Goal: Information Seeking & Learning: Learn about a topic

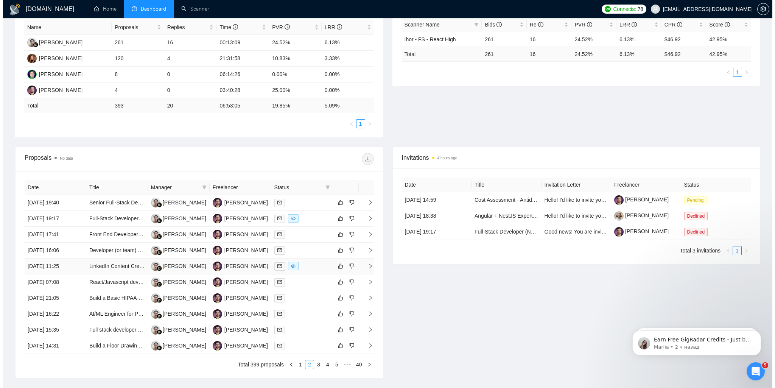
scroll to position [204, 0]
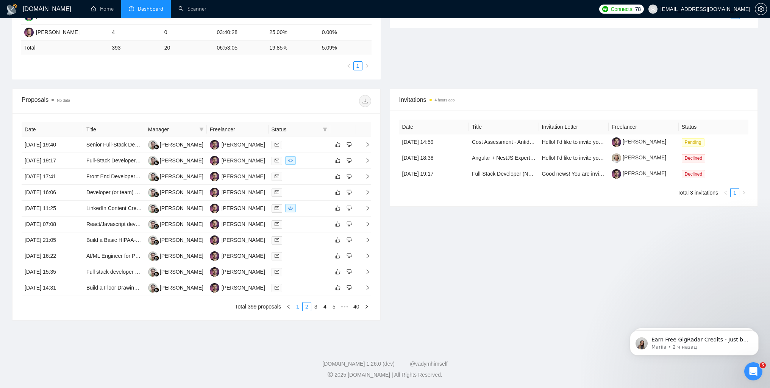
click at [297, 305] on link "1" at bounding box center [297, 306] width 8 height 8
click at [304, 306] on link "2" at bounding box center [306, 306] width 8 height 8
click at [318, 307] on link "3" at bounding box center [316, 306] width 8 height 8
click at [324, 306] on link "4" at bounding box center [325, 306] width 8 height 8
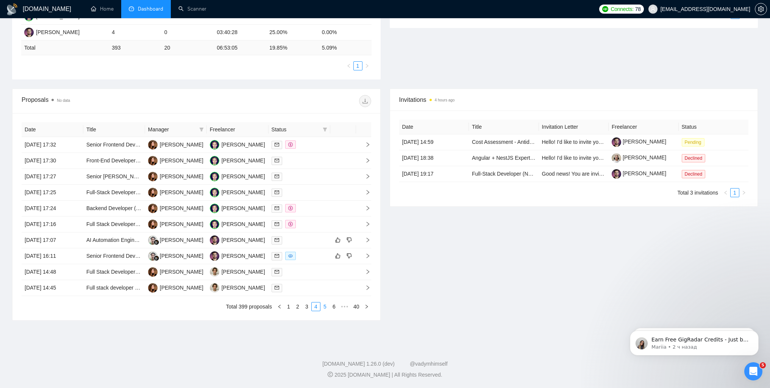
click at [323, 306] on link "5" at bounding box center [325, 306] width 8 height 8
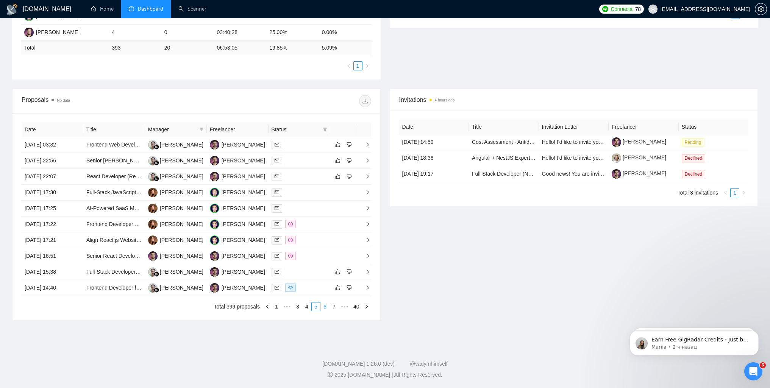
click at [324, 306] on link "6" at bounding box center [325, 306] width 8 height 8
click at [327, 307] on link "7" at bounding box center [325, 306] width 8 height 8
drag, startPoint x: 471, startPoint y: 264, endPoint x: 337, endPoint y: 292, distance: 136.9
click at [471, 264] on div "Invitations 4 hours ago Date Title Invitation Letter Freelancer Status 11 Aug, …" at bounding box center [573, 205] width 377 height 232
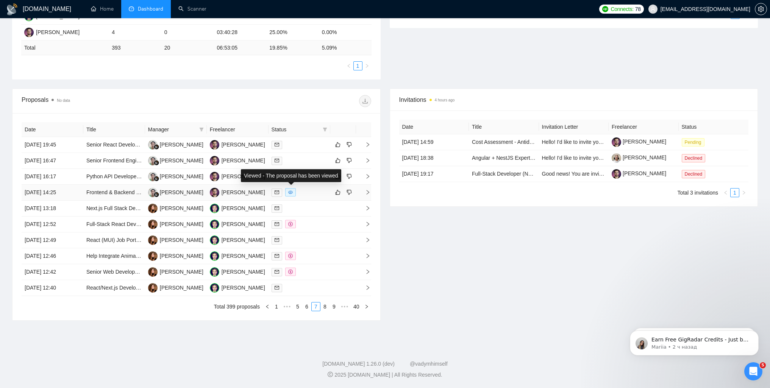
click at [292, 195] on span at bounding box center [290, 192] width 11 height 8
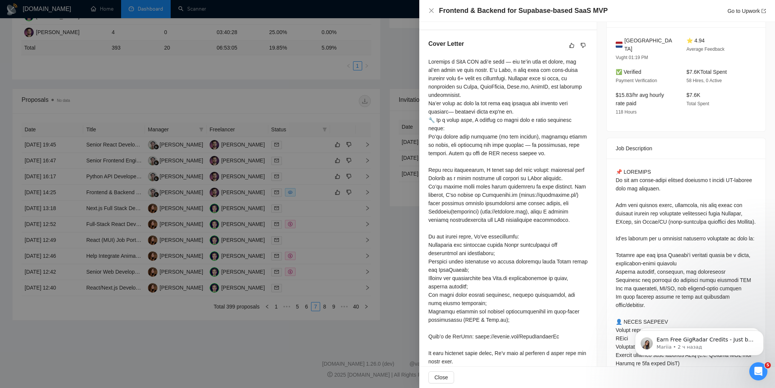
scroll to position [144, 0]
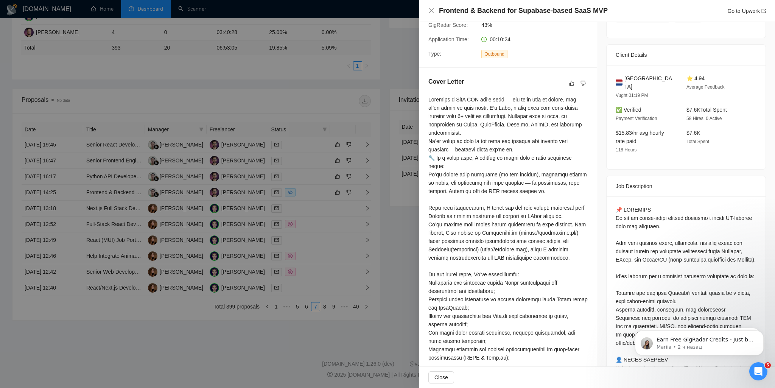
click at [345, 270] on div at bounding box center [387, 194] width 775 height 388
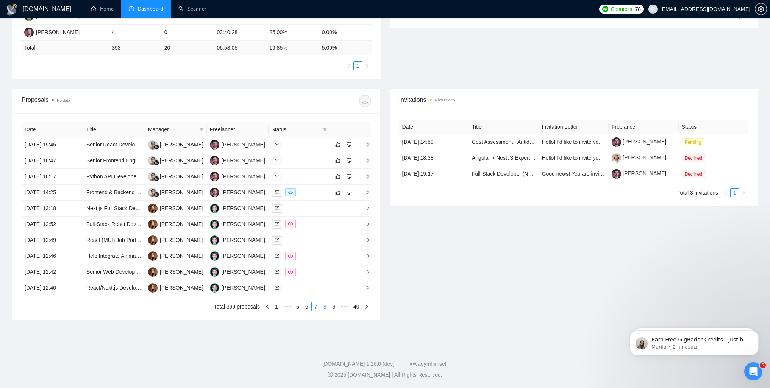
click at [324, 307] on link "8" at bounding box center [325, 306] width 8 height 8
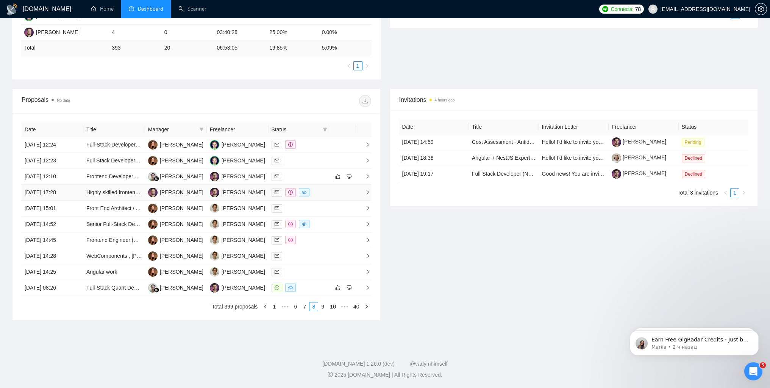
click at [306, 189] on span at bounding box center [304, 192] width 11 height 8
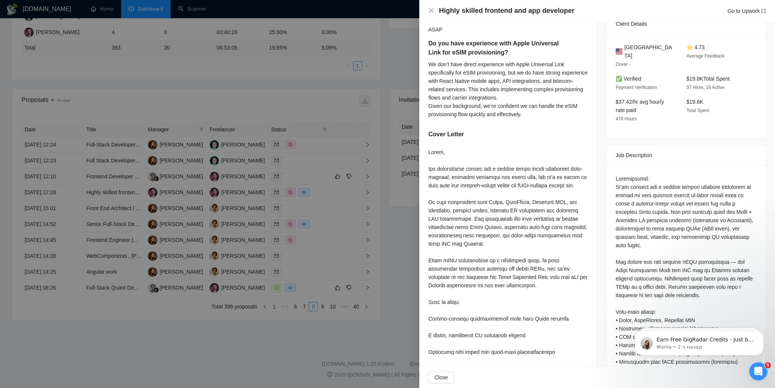
scroll to position [179, 0]
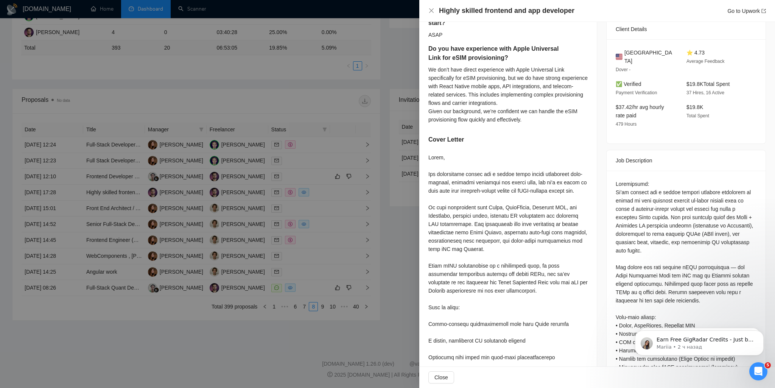
click at [241, 203] on div at bounding box center [387, 194] width 775 height 388
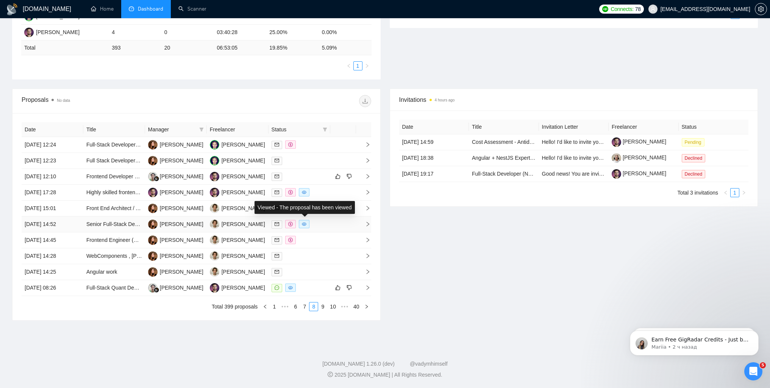
click at [304, 224] on icon "eye" at bounding box center [304, 224] width 5 height 5
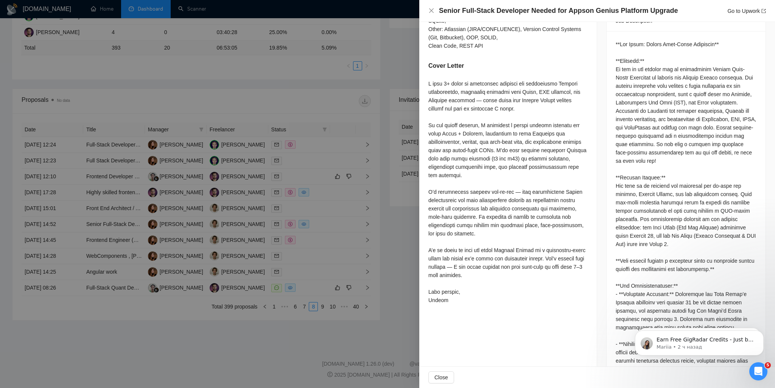
scroll to position [331, 0]
click at [292, 295] on div at bounding box center [387, 194] width 775 height 388
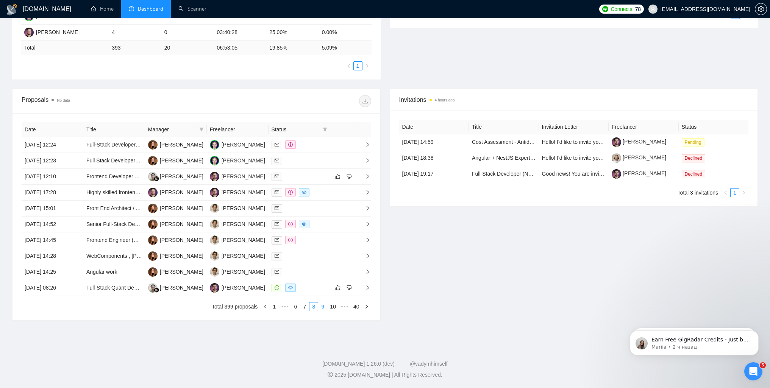
click at [324, 306] on link "9" at bounding box center [322, 306] width 8 height 8
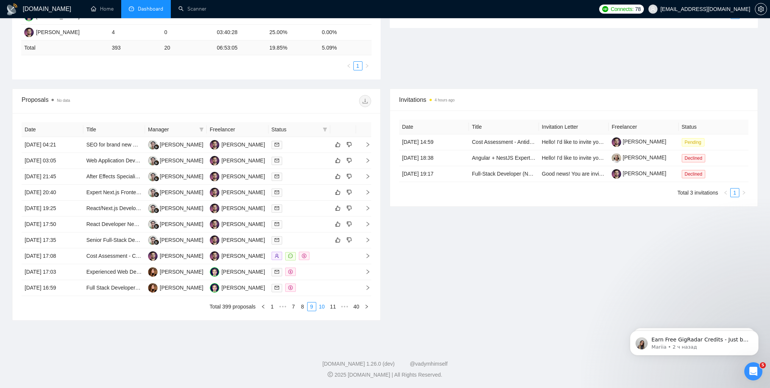
click at [319, 307] on link "10" at bounding box center [321, 306] width 11 height 8
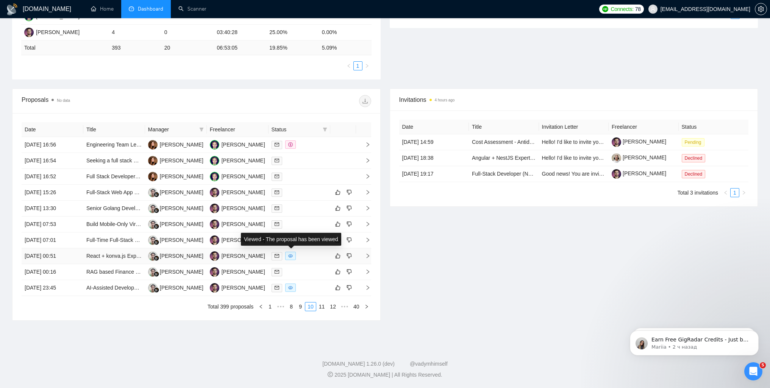
click at [292, 257] on icon "eye" at bounding box center [290, 255] width 5 height 3
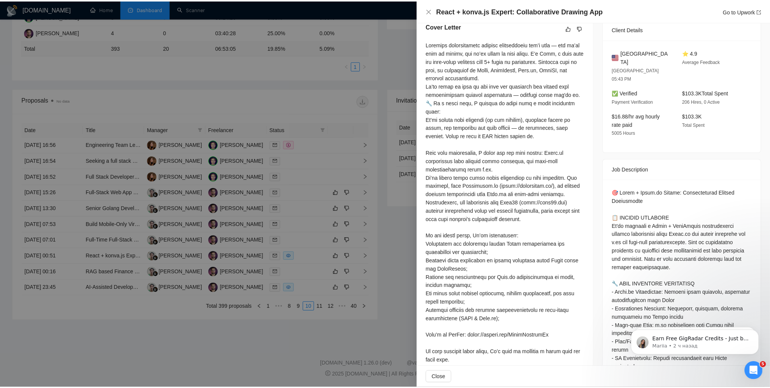
scroll to position [170, 0]
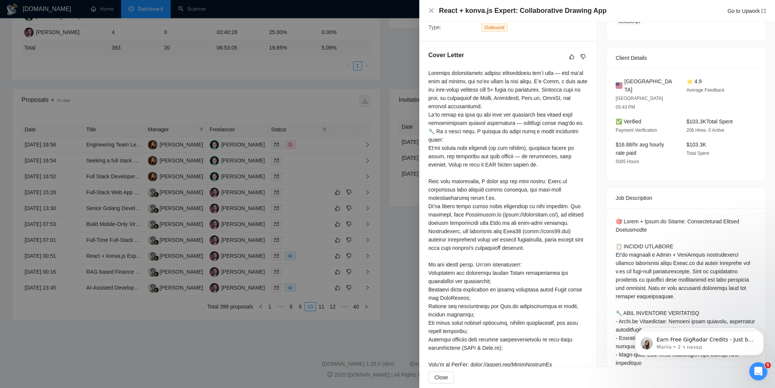
click at [340, 255] on div at bounding box center [387, 194] width 775 height 388
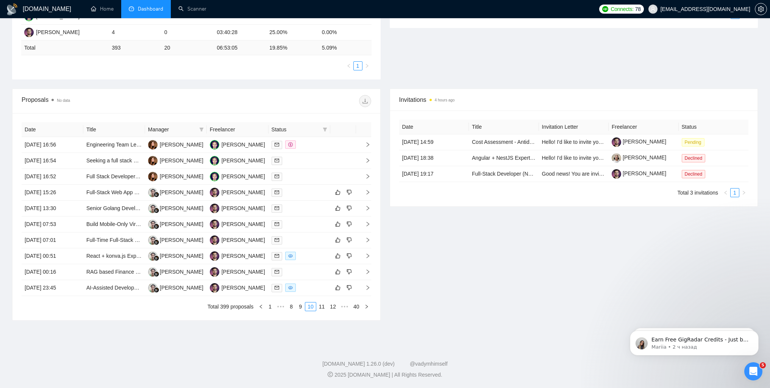
click at [430, 273] on div "Invitations 4 hours ago Date Title Invitation Letter Freelancer Status 11 Aug, …" at bounding box center [573, 205] width 377 height 232
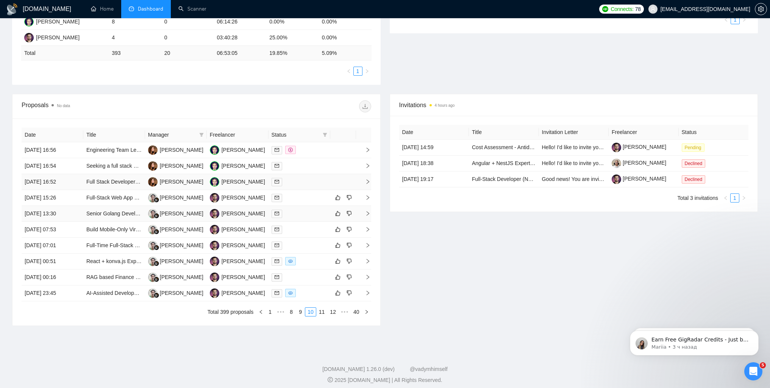
scroll to position [204, 0]
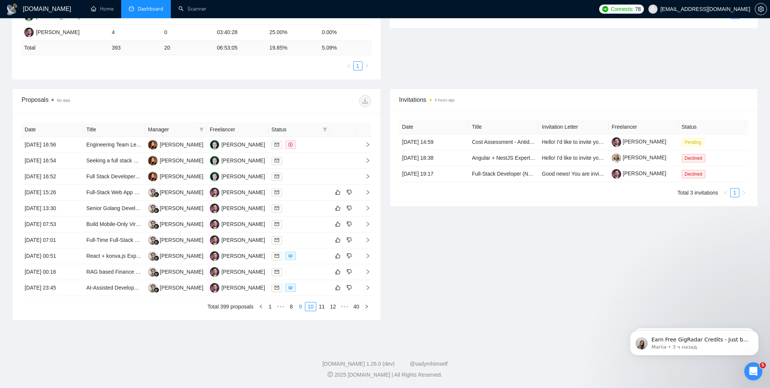
click at [301, 306] on link "9" at bounding box center [300, 306] width 8 height 8
click at [305, 309] on link "8" at bounding box center [302, 306] width 8 height 8
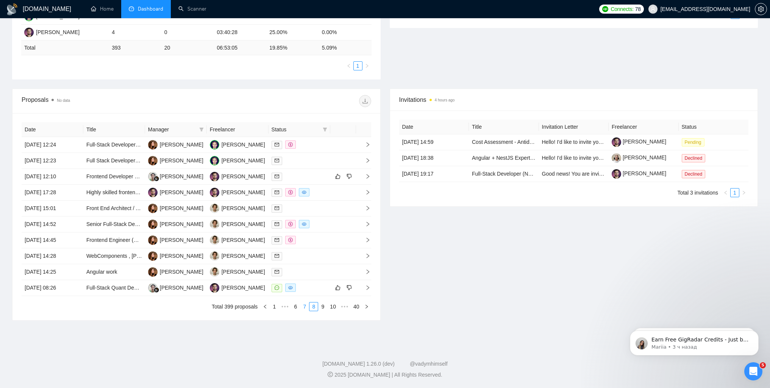
click at [307, 306] on link "7" at bounding box center [304, 306] width 8 height 8
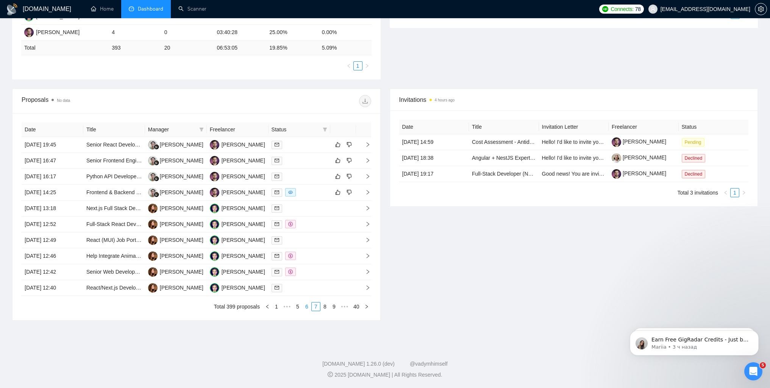
click at [304, 305] on link "6" at bounding box center [306, 306] width 8 height 8
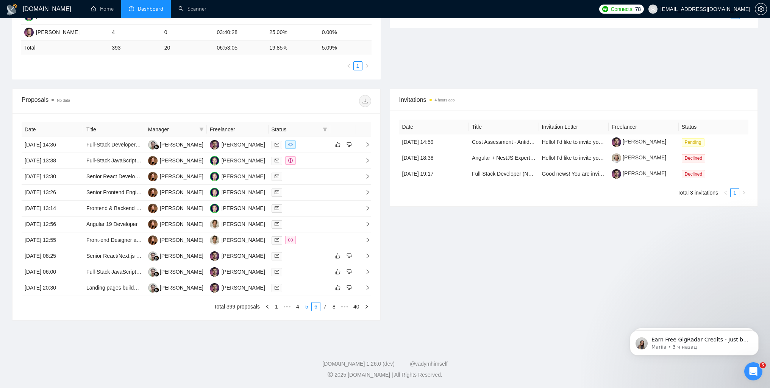
click at [305, 307] on link "5" at bounding box center [306, 306] width 8 height 8
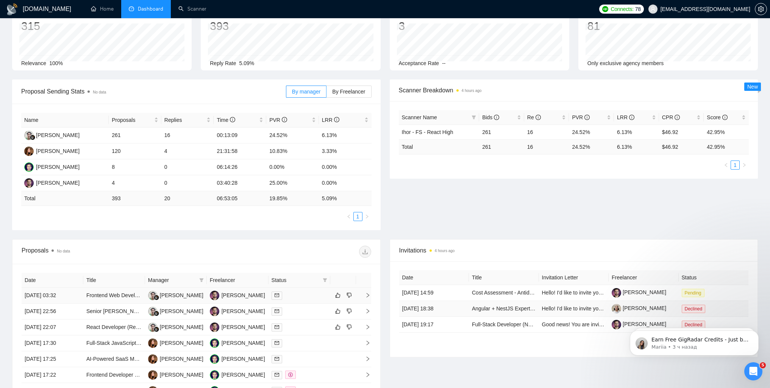
scroll to position [53, 0]
click at [758, 332] on icon "Dismiss notification" at bounding box center [756, 332] width 4 height 4
click at [756, 334] on icon "Dismiss notification" at bounding box center [756, 332] width 4 height 4
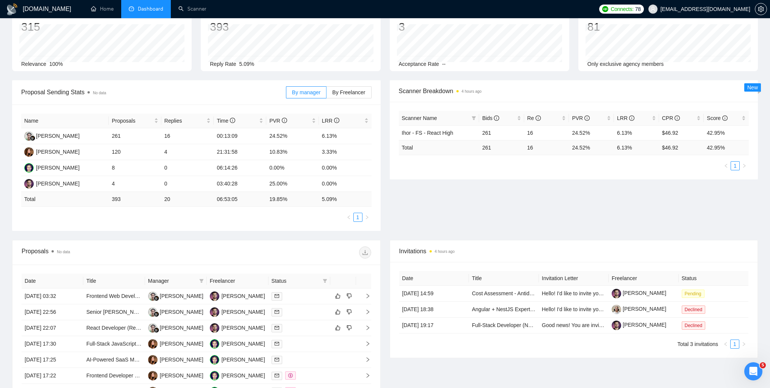
scroll to position [0, 0]
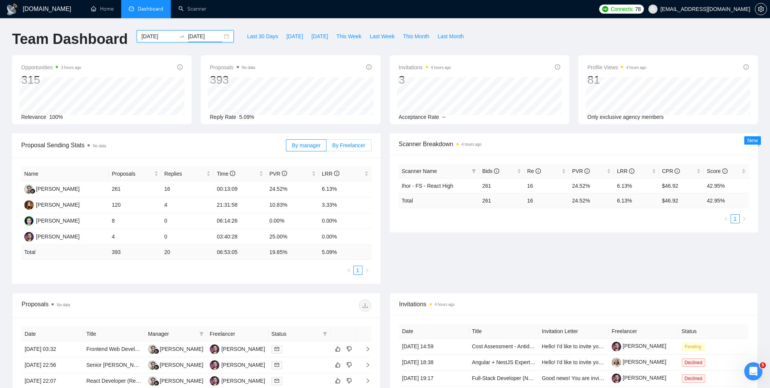
click at [349, 144] on span "By Freelancer" at bounding box center [348, 145] width 33 height 6
click at [326, 147] on input "By Freelancer" at bounding box center [326, 147] width 0 height 0
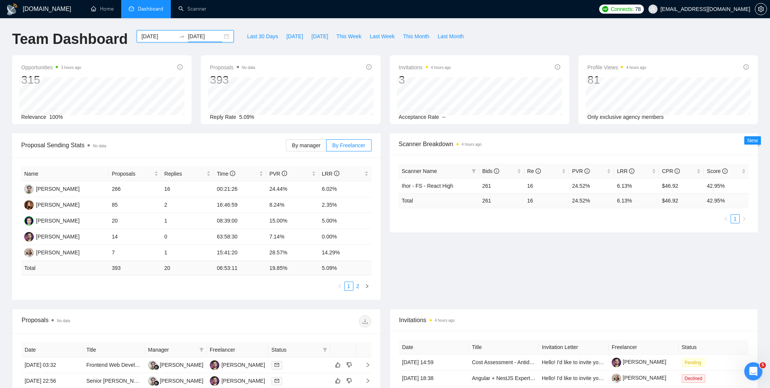
click at [355, 286] on link "2" at bounding box center [358, 286] width 8 height 8
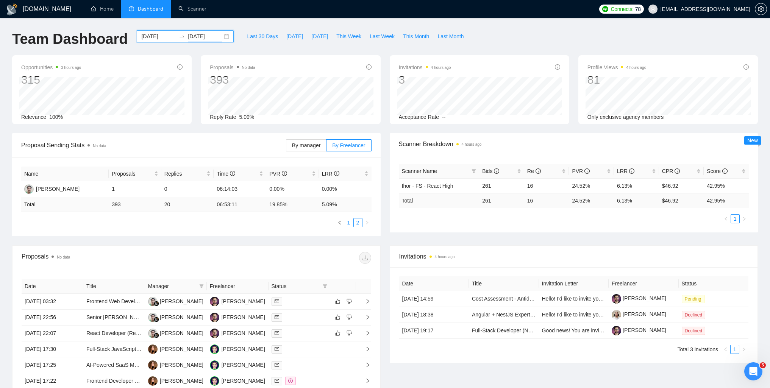
click at [349, 222] on link "1" at bounding box center [349, 222] width 8 height 8
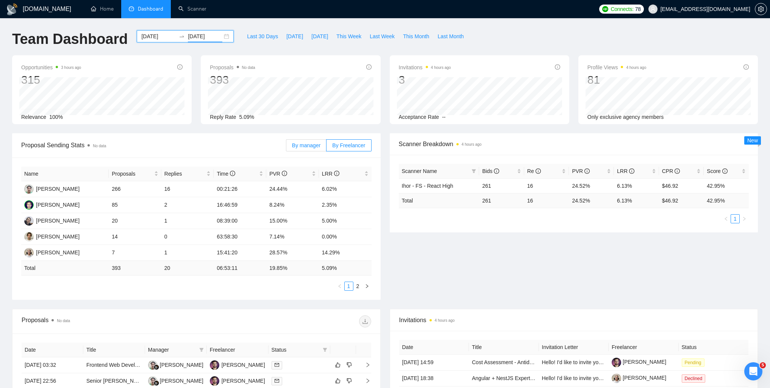
click at [295, 147] on span "By manager" at bounding box center [306, 145] width 28 height 6
click at [286, 147] on input "By manager" at bounding box center [286, 147] width 0 height 0
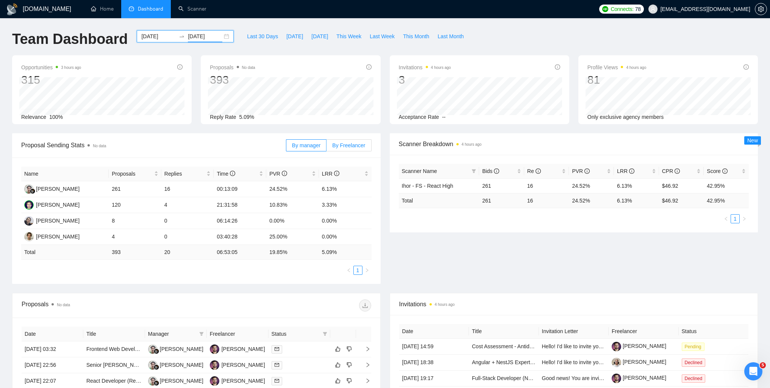
click at [346, 144] on span "By Freelancer" at bounding box center [348, 145] width 33 height 6
click at [326, 147] on input "By Freelancer" at bounding box center [326, 147] width 0 height 0
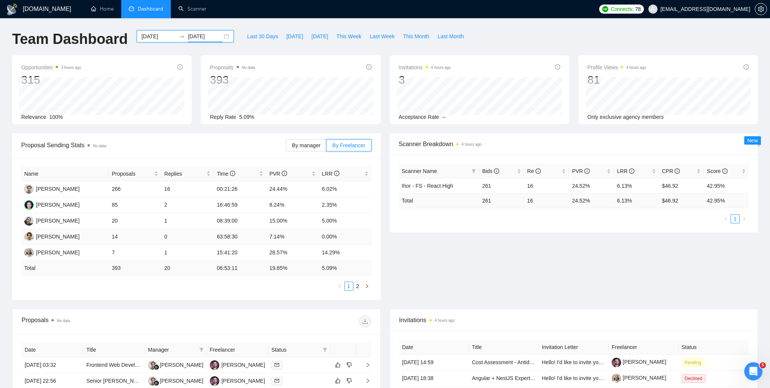
scroll to position [76, 0]
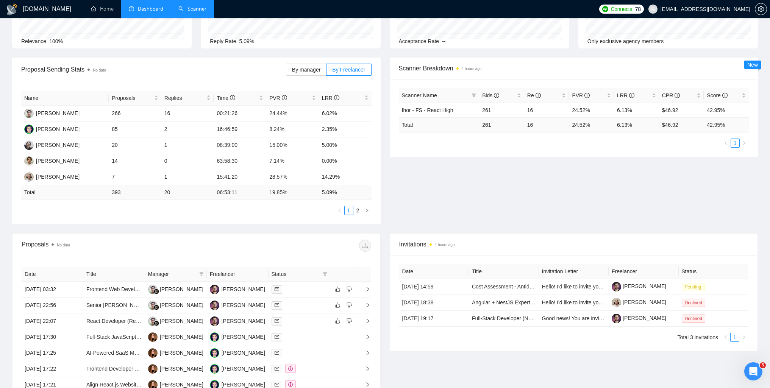
click at [195, 10] on link "Scanner" at bounding box center [192, 9] width 28 height 6
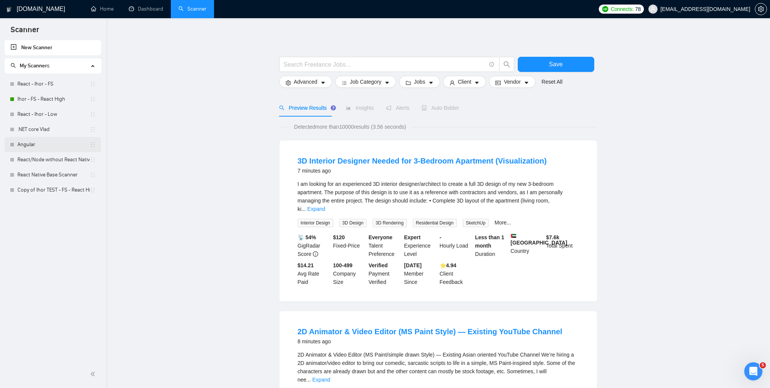
click at [56, 144] on link "Angular" at bounding box center [53, 144] width 72 height 15
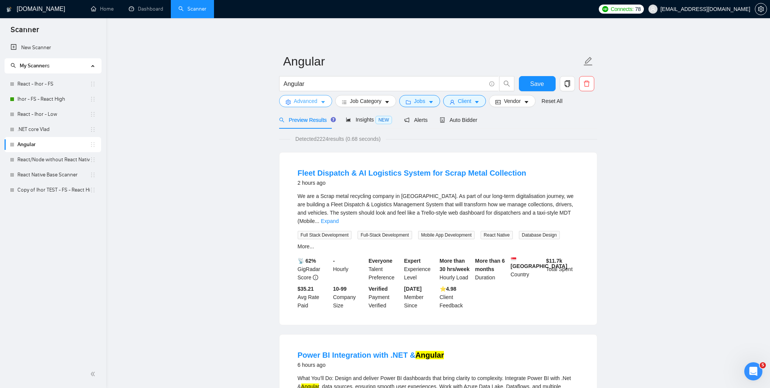
click at [321, 101] on icon "caret-down" at bounding box center [322, 102] width 5 height 5
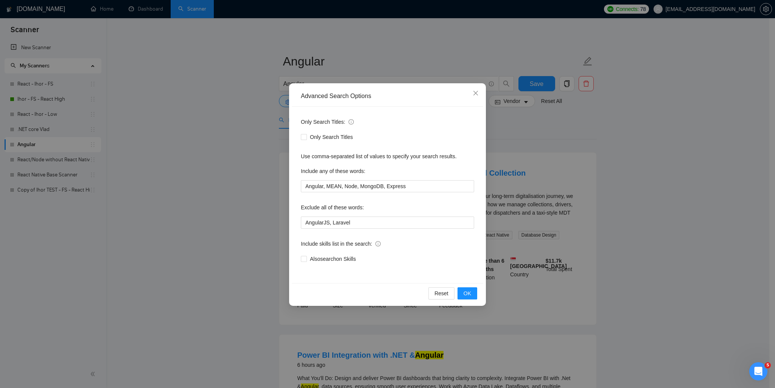
click at [689, 193] on div "Advanced Search Options Only Search Titles: Only Search Titles Use comma-separa…" at bounding box center [387, 194] width 775 height 388
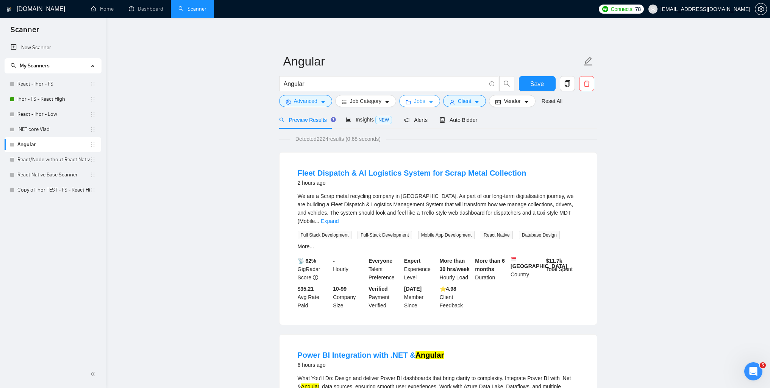
click at [428, 100] on icon "caret-down" at bounding box center [430, 102] width 5 height 5
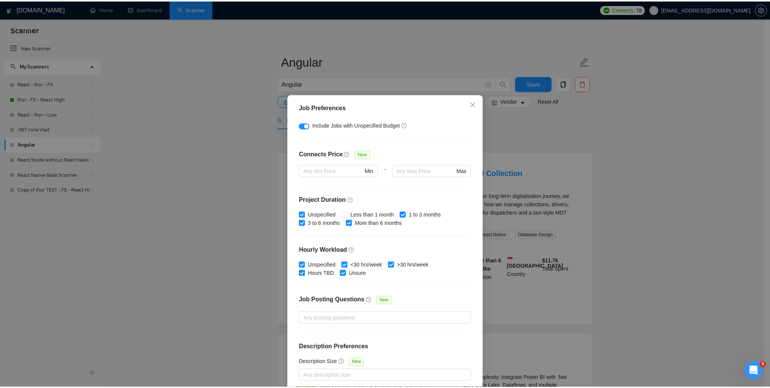
scroll to position [117, 0]
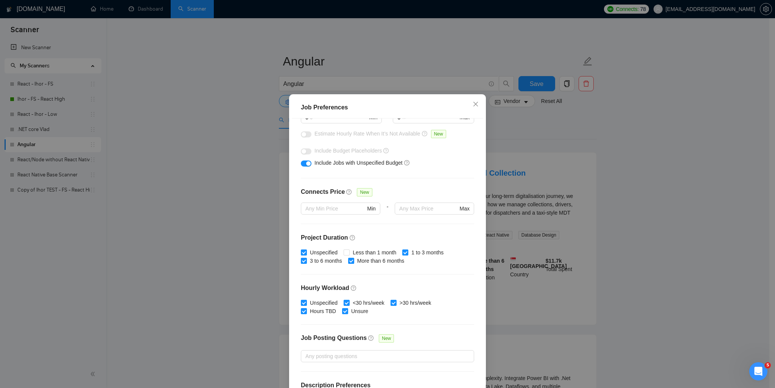
click at [670, 190] on div "Job Preferences Budget Project Type All Fixed Price Hourly Rate Fixed Price Bud…" at bounding box center [387, 194] width 775 height 388
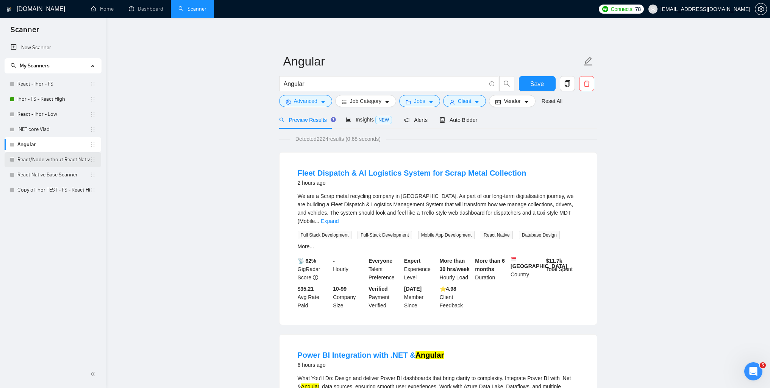
click at [22, 161] on link "React/Node without React Native Base Scanner" at bounding box center [53, 159] width 72 height 15
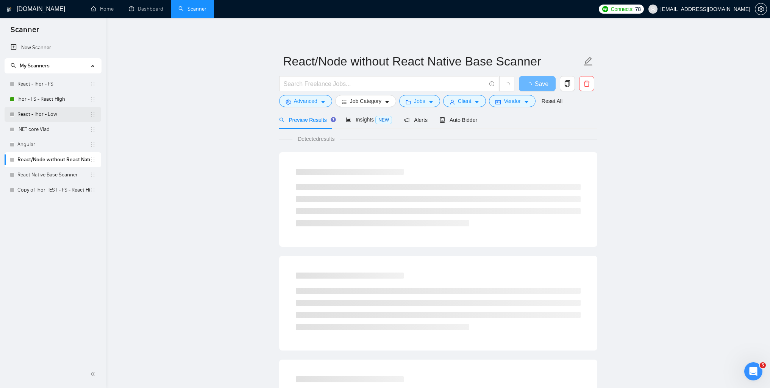
click at [30, 113] on link "React - [PERSON_NAME] - Low" at bounding box center [53, 114] width 72 height 15
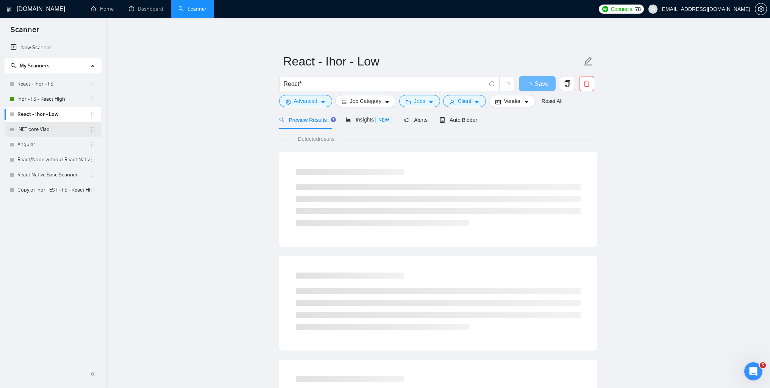
click at [29, 130] on link ".NET core Vlad" at bounding box center [53, 129] width 72 height 15
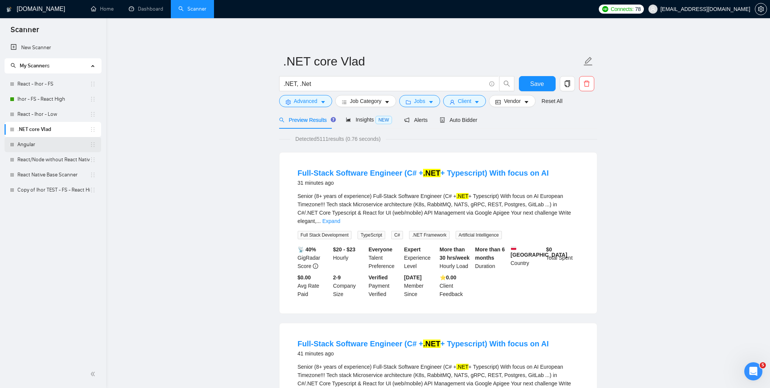
click at [38, 143] on link "Angular" at bounding box center [53, 144] width 72 height 15
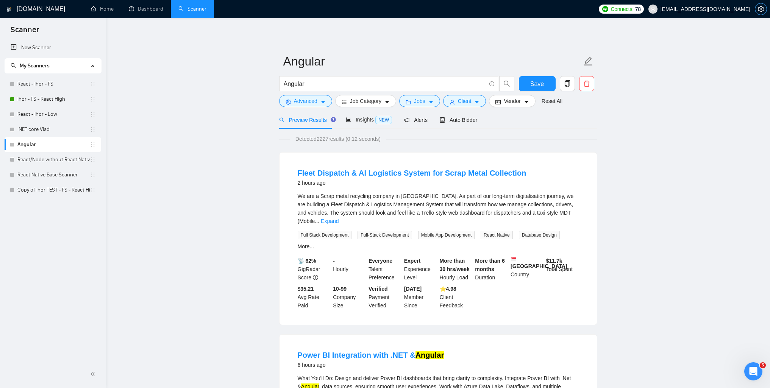
click at [759, 8] on icon "setting" at bounding box center [761, 9] width 6 height 6
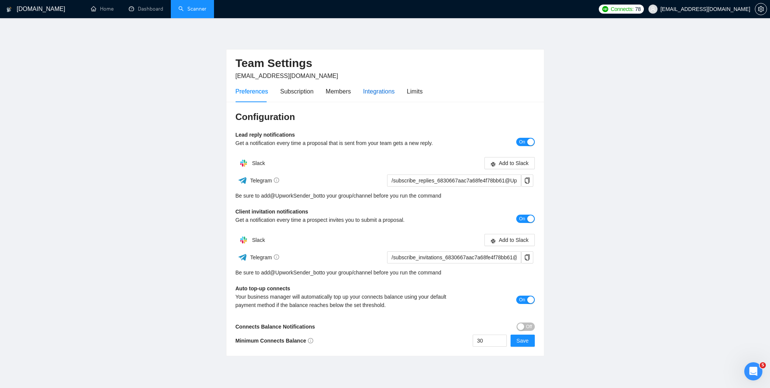
click at [368, 95] on div "Integrations" at bounding box center [379, 91] width 32 height 9
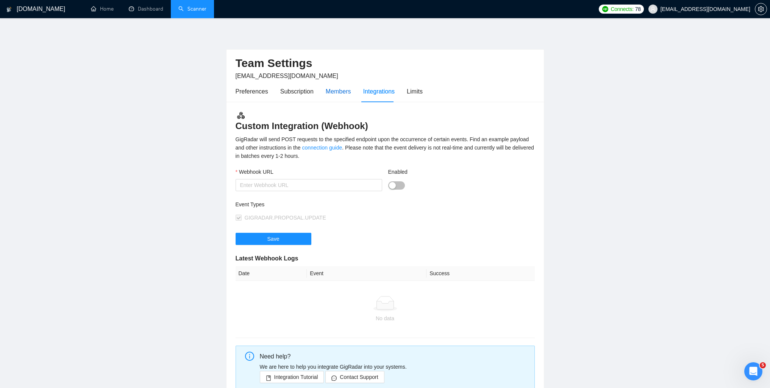
click at [336, 95] on div "Members" at bounding box center [338, 91] width 25 height 9
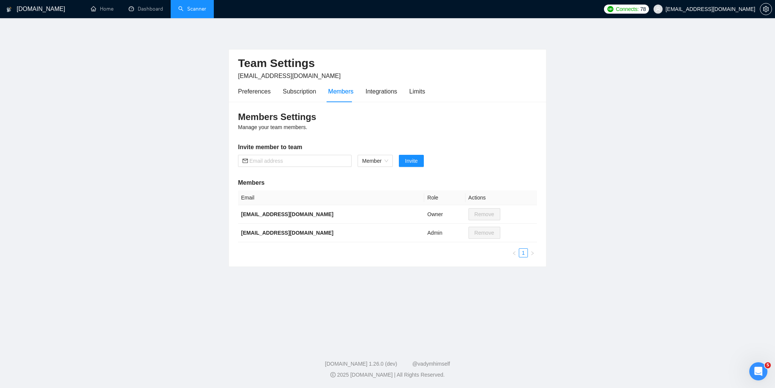
click at [196, 9] on link "Scanner" at bounding box center [192, 9] width 28 height 6
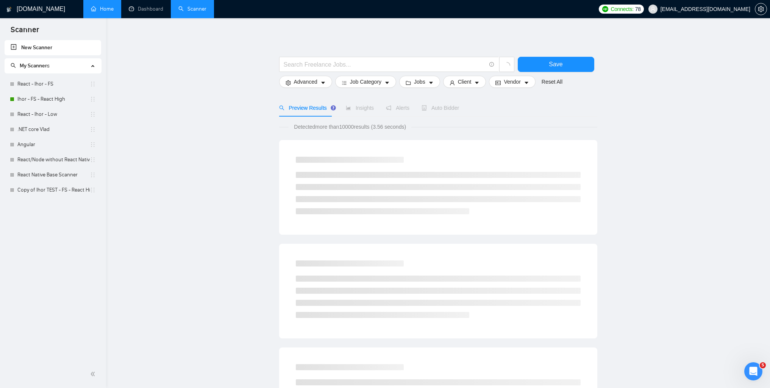
click at [114, 9] on link "Home" at bounding box center [102, 9] width 23 height 6
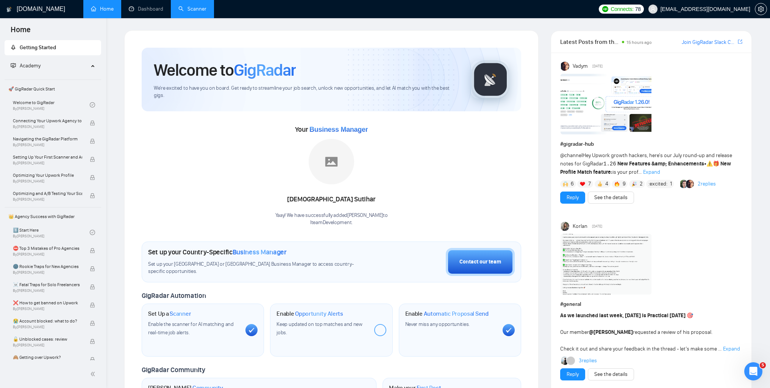
click at [191, 12] on link "Scanner" at bounding box center [192, 9] width 28 height 6
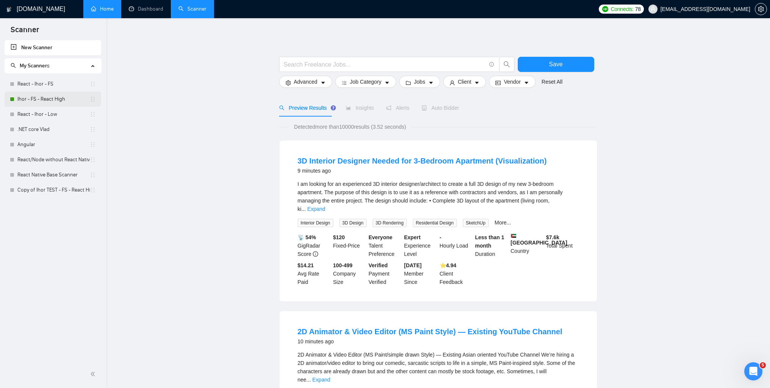
click at [36, 101] on link "[PERSON_NAME] - React High" at bounding box center [53, 99] width 72 height 15
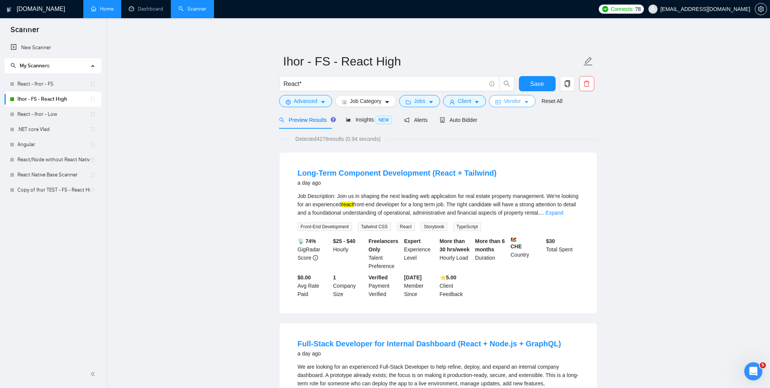
click at [524, 102] on icon "caret-down" at bounding box center [526, 102] width 4 height 2
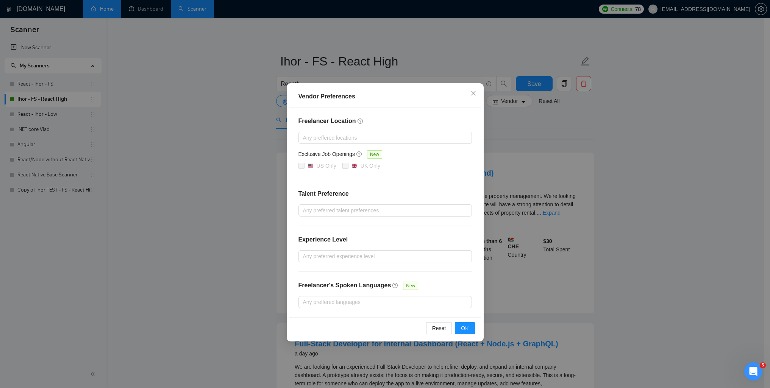
click at [584, 160] on div "Vendor Preferences Freelancer Location Any preffered locations Exclusive Job Op…" at bounding box center [385, 194] width 770 height 388
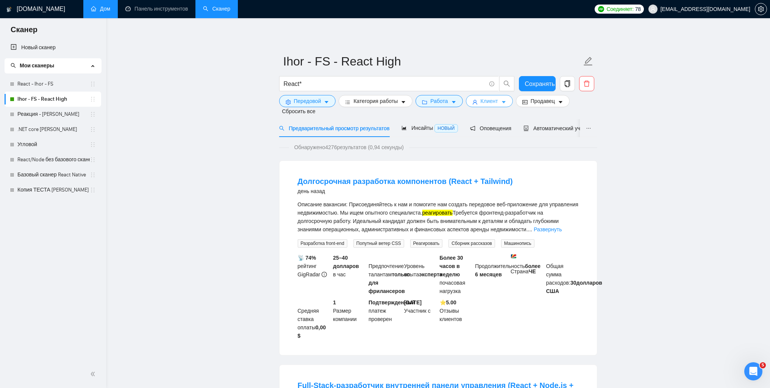
click at [497, 101] on button "Клиент" at bounding box center [489, 101] width 47 height 12
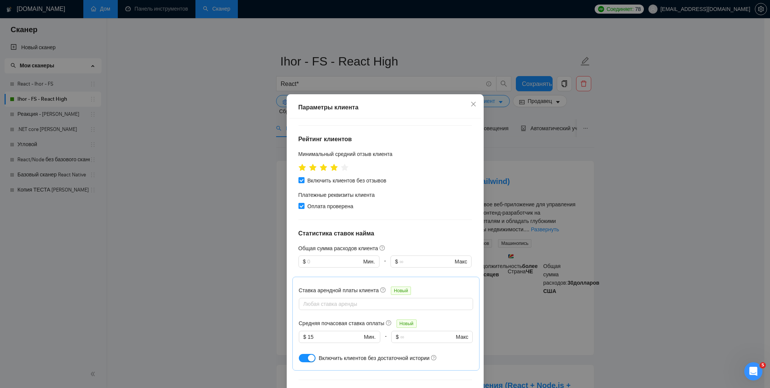
scroll to position [401, 0]
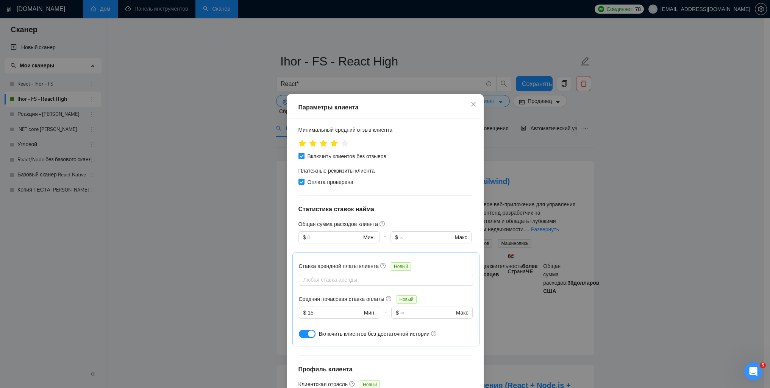
click at [625, 216] on div "Параметры клиента Местоположение клиента Включить страны-клиенты Европа Соедине…" at bounding box center [385, 194] width 770 height 388
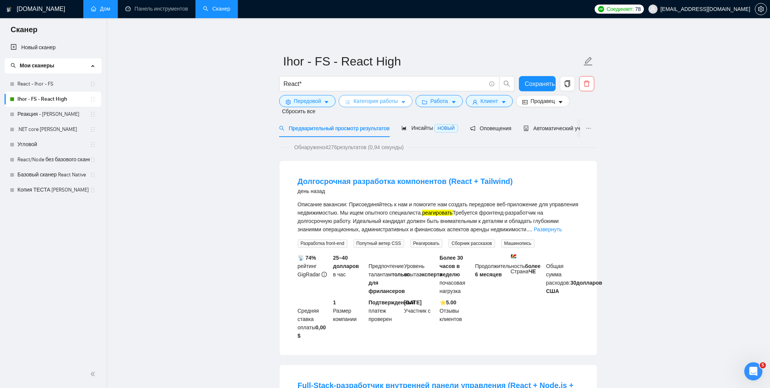
click at [360, 101] on font "Категория работы" at bounding box center [375, 101] width 44 height 6
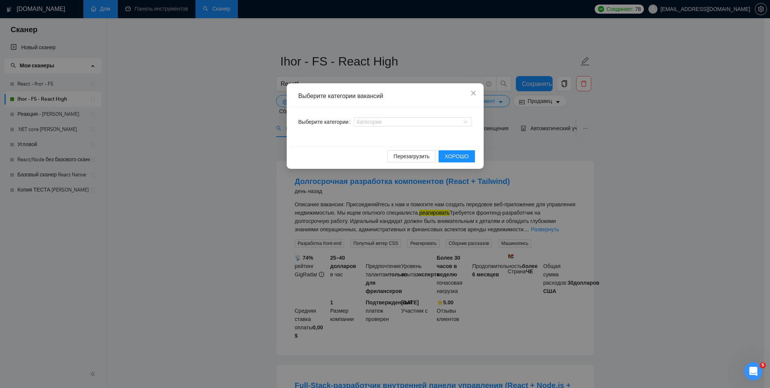
click at [698, 165] on div "Выберите категории вакансий Выберите категории Категории Перезагрузить ХОРОШО" at bounding box center [385, 194] width 770 height 388
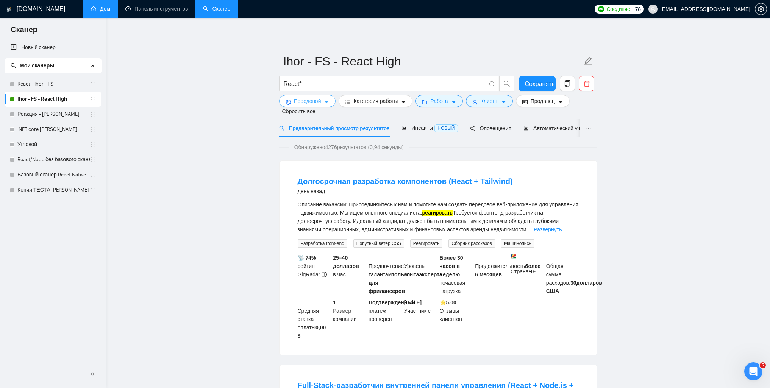
click at [324, 100] on icon "курсор вниз" at bounding box center [326, 102] width 5 height 5
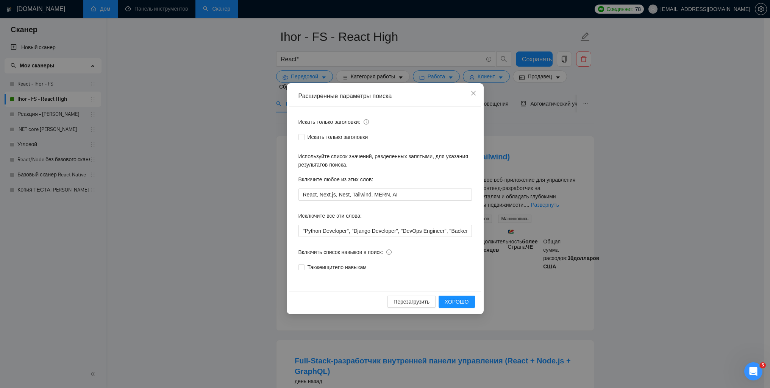
scroll to position [38, 0]
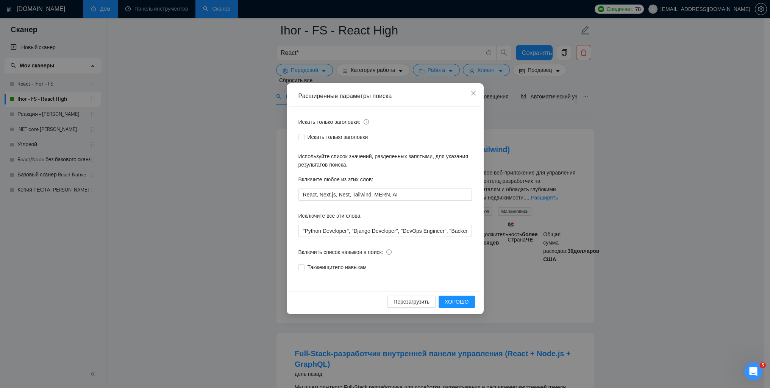
click at [647, 210] on div "Расширенные параметры поиска Искать только заголовки: Искать только заголовки И…" at bounding box center [385, 194] width 770 height 388
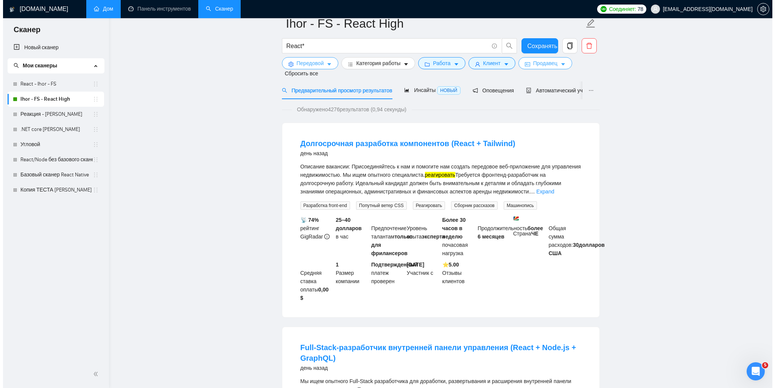
scroll to position [0, 0]
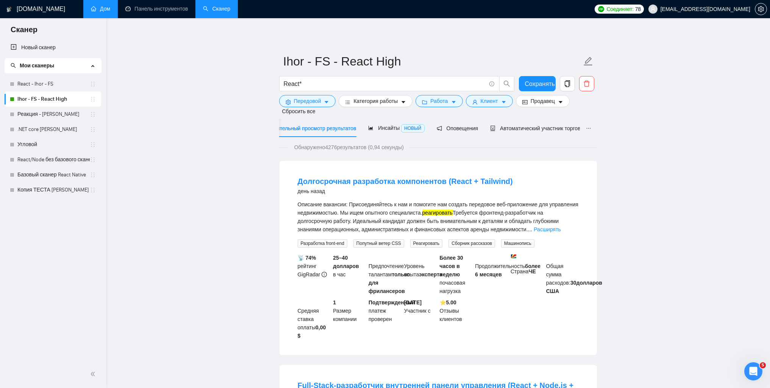
click at [23, 145] on link "Угловой" at bounding box center [53, 144] width 72 height 15
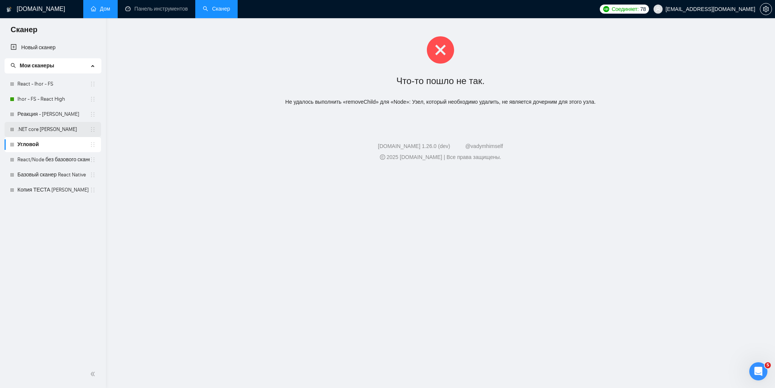
click at [26, 129] on link ".NET core Влад" at bounding box center [53, 129] width 72 height 15
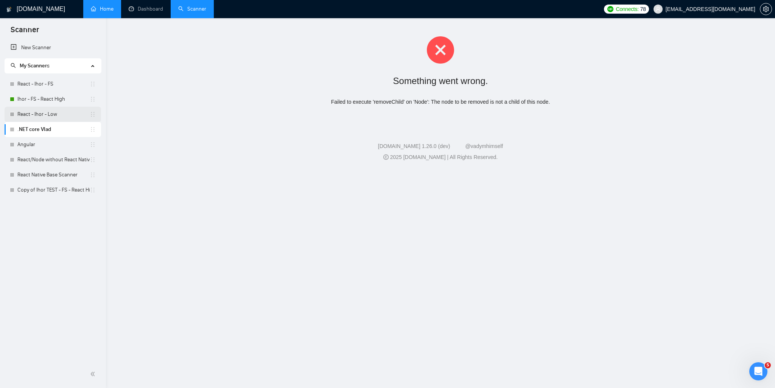
click at [48, 111] on link "React - [PERSON_NAME] - Low" at bounding box center [53, 114] width 72 height 15
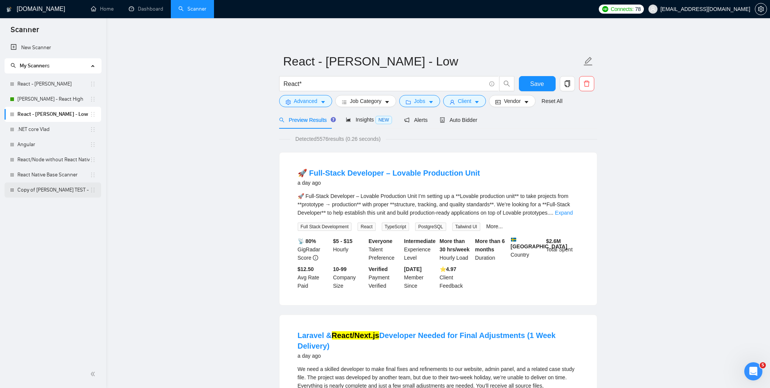
click at [46, 193] on link "Copy of [PERSON_NAME] TEST - FS - React High" at bounding box center [53, 189] width 72 height 15
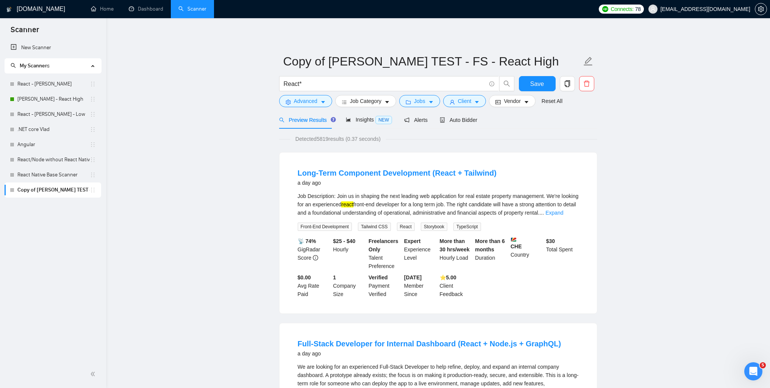
click at [37, 46] on link "New Scanner" at bounding box center [53, 47] width 84 height 15
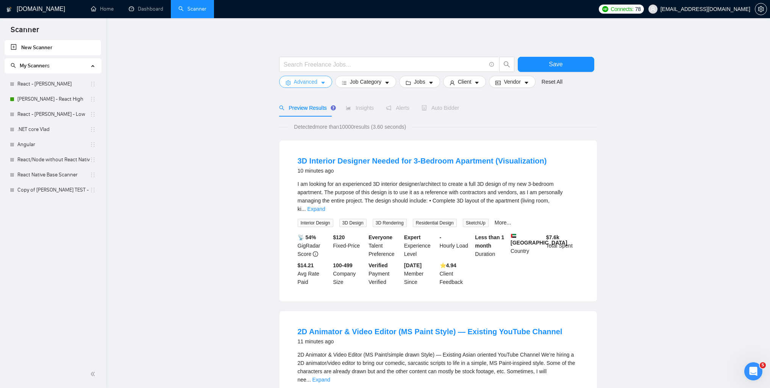
click at [319, 82] on button "Advanced" at bounding box center [305, 82] width 53 height 12
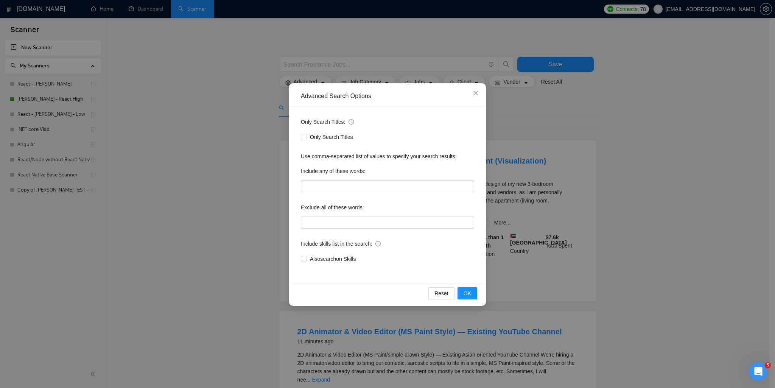
click at [644, 187] on div "Advanced Search Options Only Search Titles: Only Search Titles Use comma-separa…" at bounding box center [387, 194] width 775 height 388
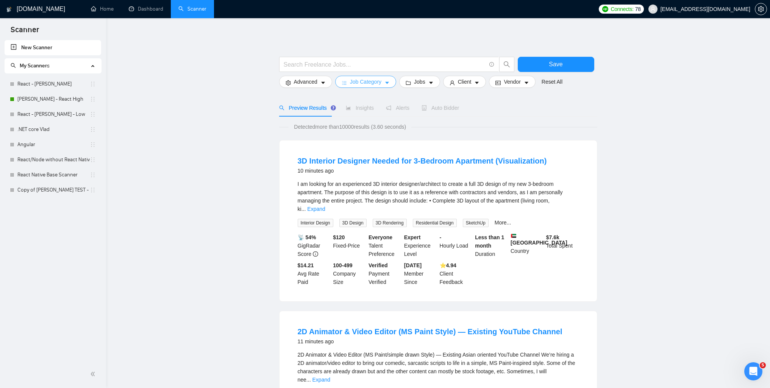
click at [371, 84] on span "Job Category" at bounding box center [365, 82] width 31 height 8
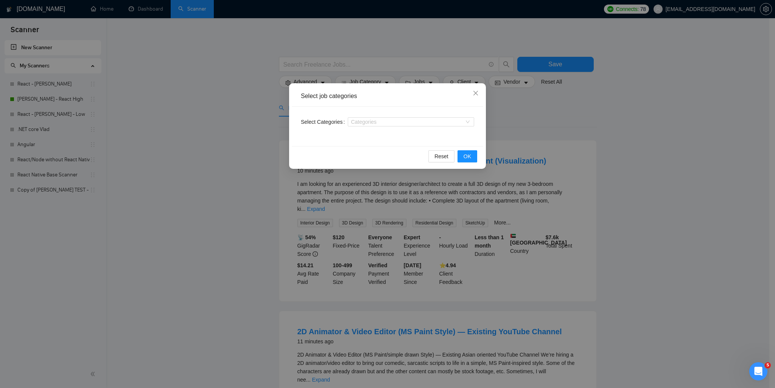
click at [674, 151] on div "Select job categories Select Categories Categories Reset OK" at bounding box center [387, 194] width 775 height 388
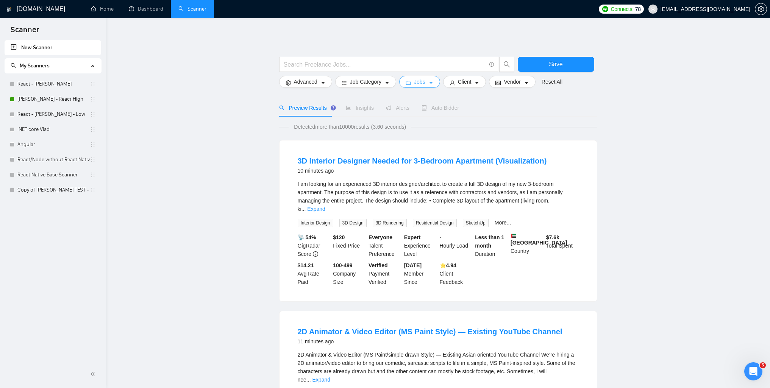
click at [421, 83] on span "Jobs" at bounding box center [419, 82] width 11 height 8
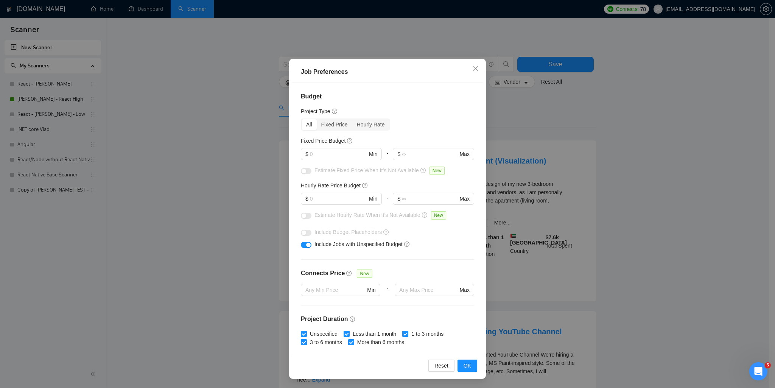
click at [680, 215] on div "Job Preferences Budget Project Type All Fixed Price Hourly Rate Fixed Price Bud…" at bounding box center [387, 194] width 775 height 388
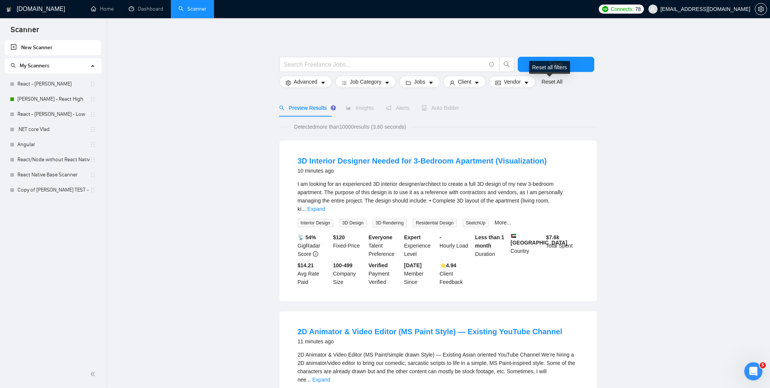
click at [32, 87] on link "React - [PERSON_NAME]" at bounding box center [53, 83] width 72 height 15
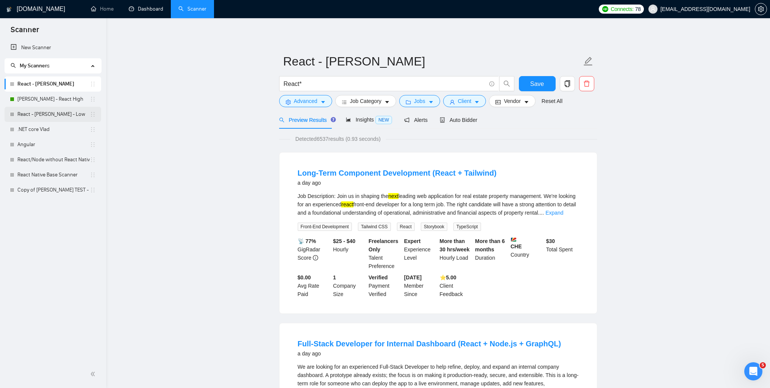
click at [34, 113] on link "React - [PERSON_NAME] - Low" at bounding box center [53, 114] width 72 height 15
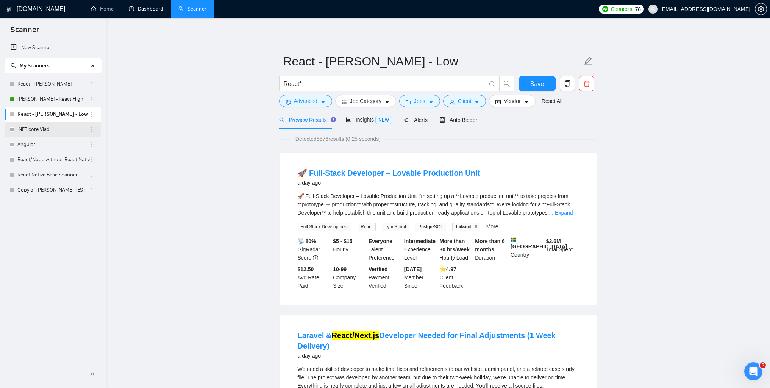
click at [38, 130] on link ".NET core Vlad" at bounding box center [53, 129] width 72 height 15
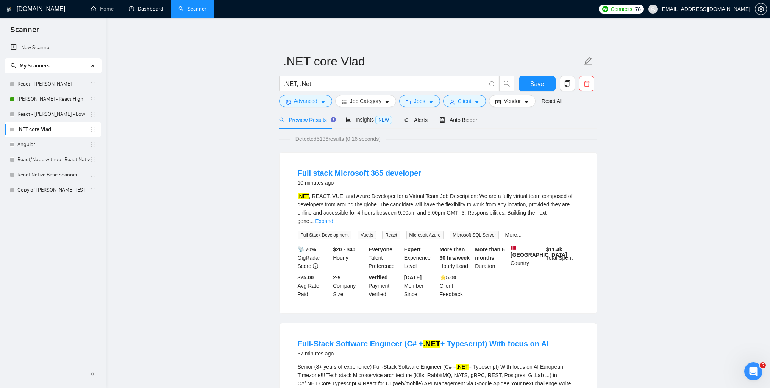
click at [53, 102] on link "[PERSON_NAME] - React High" at bounding box center [53, 99] width 72 height 15
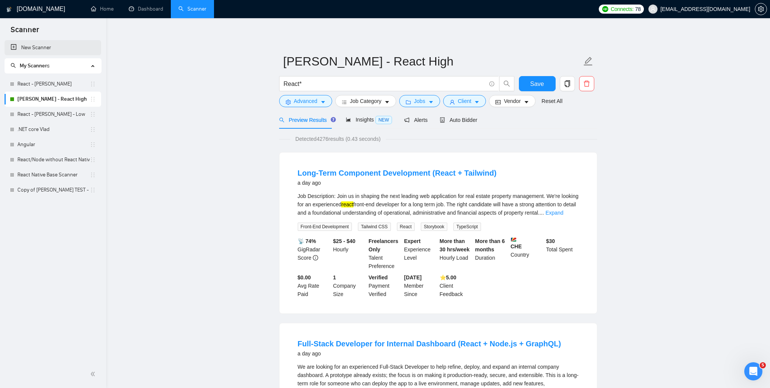
click at [15, 47] on link "New Scanner" at bounding box center [53, 47] width 84 height 15
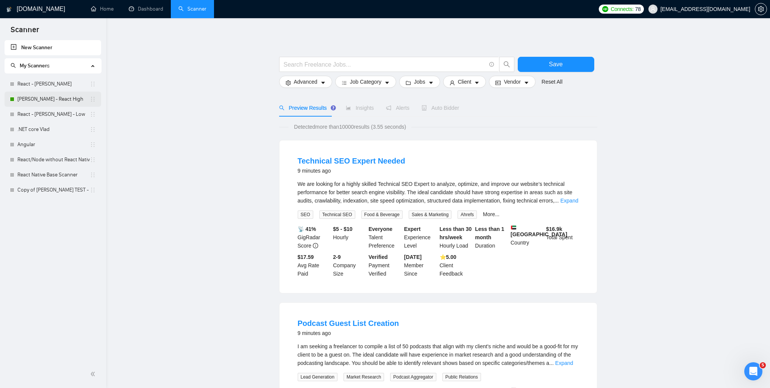
click at [22, 98] on link "[PERSON_NAME] - React High" at bounding box center [53, 99] width 72 height 15
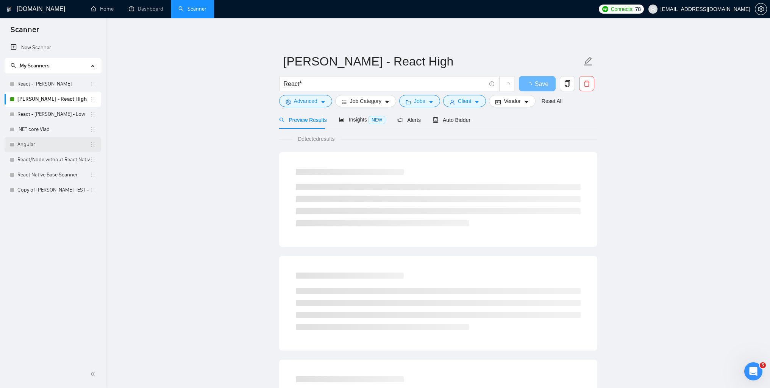
click at [28, 141] on link "Angular" at bounding box center [53, 144] width 72 height 15
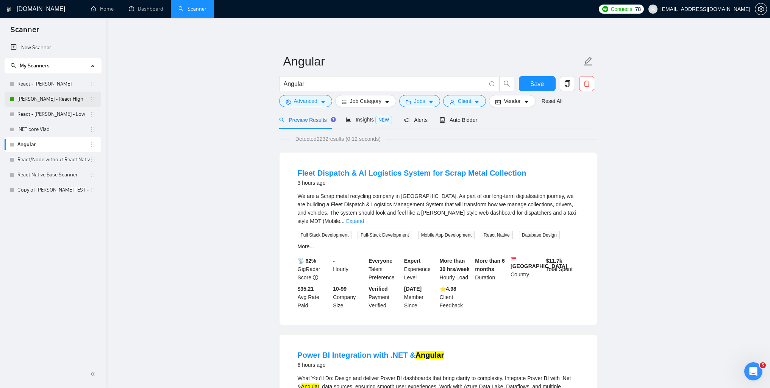
click at [39, 100] on link "[PERSON_NAME] - React High" at bounding box center [53, 99] width 72 height 15
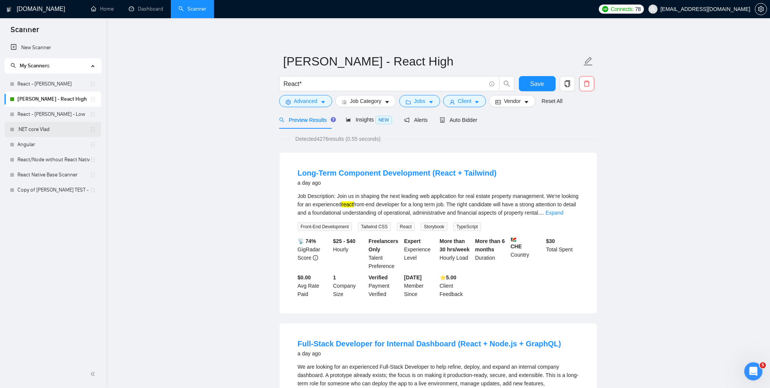
click at [35, 125] on link ".NET core Vlad" at bounding box center [53, 129] width 72 height 15
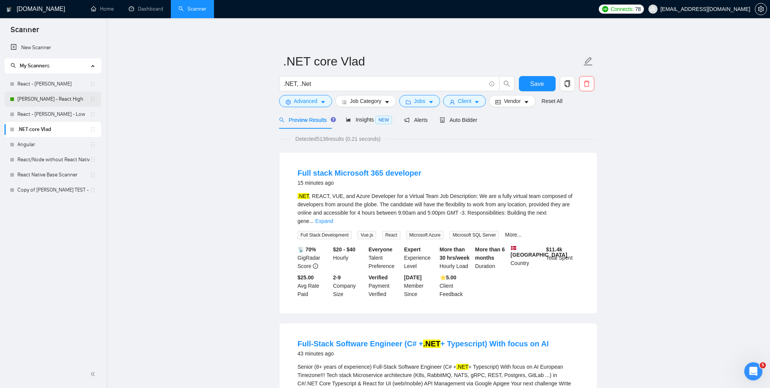
click at [29, 95] on link "[PERSON_NAME] - React High" at bounding box center [53, 99] width 72 height 15
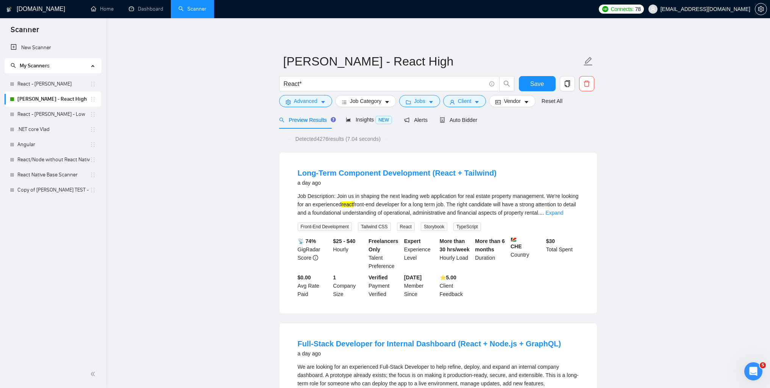
click at [22, 100] on link "[PERSON_NAME] - React High" at bounding box center [53, 99] width 72 height 15
drag, startPoint x: 324, startPoint y: 102, endPoint x: 324, endPoint y: 107, distance: 5.3
click at [324, 102] on icon "caret-down" at bounding box center [323, 102] width 4 height 2
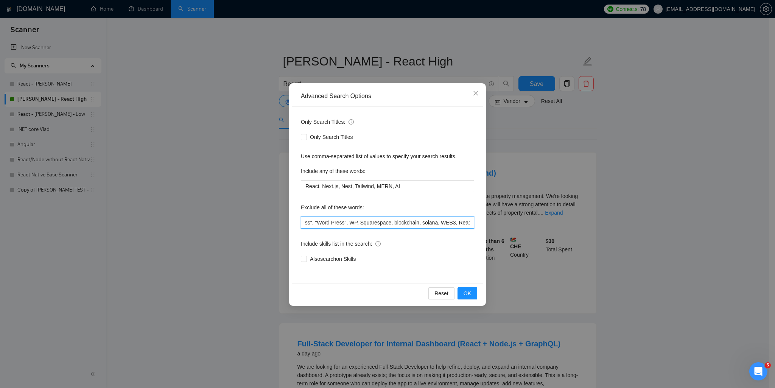
scroll to position [0, 676]
drag, startPoint x: 306, startPoint y: 222, endPoint x: 614, endPoint y: 225, distance: 307.4
click at [614, 225] on div "Advanced Search Options Only Search Titles: Only Search Titles Use comma-separa…" at bounding box center [387, 194] width 775 height 388
drag, startPoint x: 373, startPoint y: 210, endPoint x: 311, endPoint y: 205, distance: 61.9
click at [373, 210] on div "Exclude all of these words:" at bounding box center [387, 208] width 173 height 15
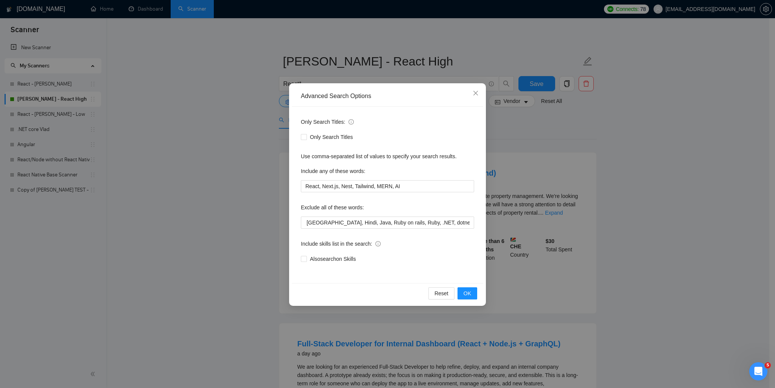
scroll to position [0, 0]
drag, startPoint x: 303, startPoint y: 205, endPoint x: 392, endPoint y: 226, distance: 91.5
click at [392, 226] on div "Exclude all of these words: "Python Developer", "Django Developer", "DevOps Eng…" at bounding box center [387, 214] width 173 height 27
click at [383, 210] on div "Exclude all of these words:" at bounding box center [387, 208] width 173 height 15
drag, startPoint x: 292, startPoint y: 205, endPoint x: 387, endPoint y: 207, distance: 94.7
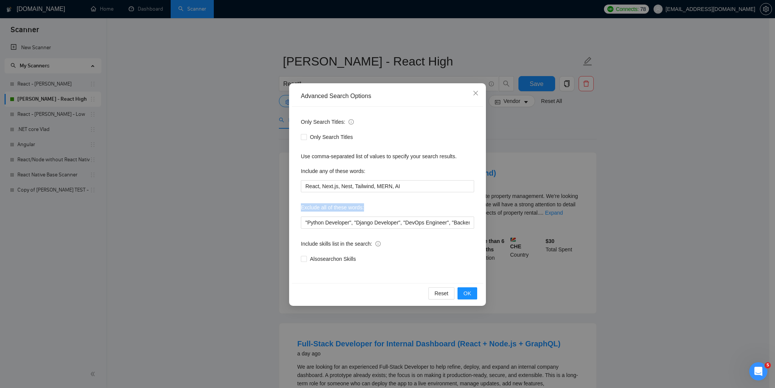
click at [387, 207] on div "Only Search Titles: Only Search Titles Use comma-separated list of values to sp…" at bounding box center [388, 195] width 192 height 176
copy label "Exclude all of these words:"
click at [312, 222] on input ""Python Developer", "Django Developer", "DevOps Engineer", "Backend Developer",…" at bounding box center [387, 223] width 173 height 12
click at [591, 197] on div "Advanced Search Options Only Search Titles: Only Search Titles Use comma-separa…" at bounding box center [387, 194] width 775 height 388
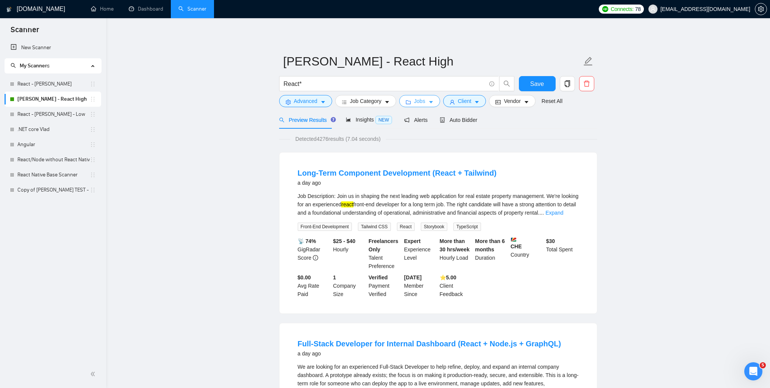
click at [414, 101] on span "Jobs" at bounding box center [419, 101] width 11 height 8
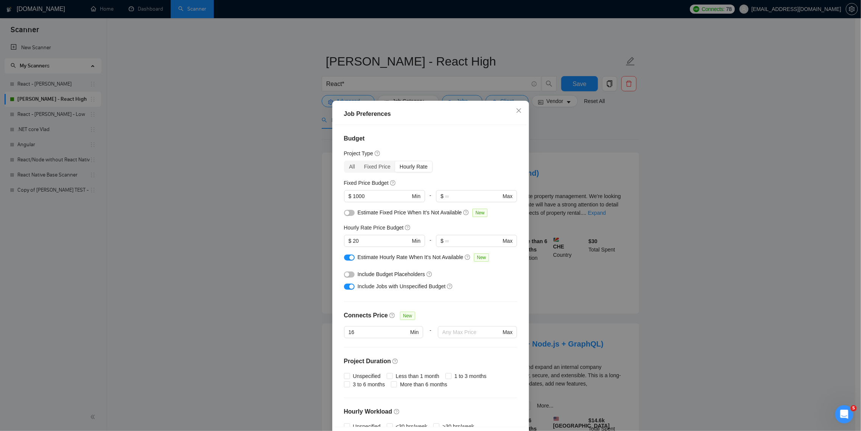
drag, startPoint x: 608, startPoint y: 151, endPoint x: 580, endPoint y: 145, distance: 28.3
click at [608, 151] on div "Job Preferences Budget Project Type All Fixed Price Hourly Rate Fixed Price Bud…" at bounding box center [430, 215] width 861 height 431
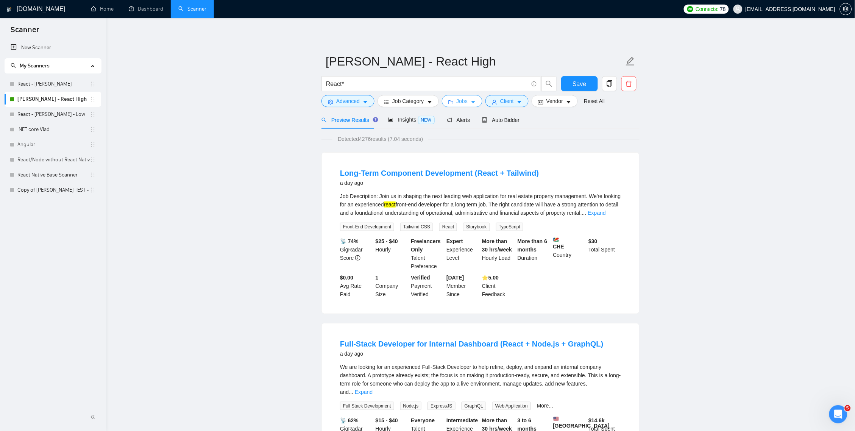
click at [459, 104] on span "Jobs" at bounding box center [462, 101] width 11 height 8
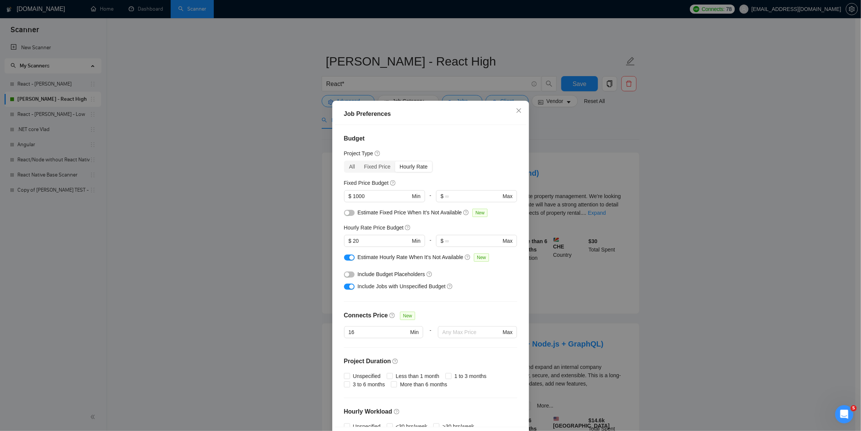
click at [614, 188] on div "Job Preferences Budget Project Type All Fixed Price Hourly Rate Fixed Price Bud…" at bounding box center [430, 215] width 861 height 431
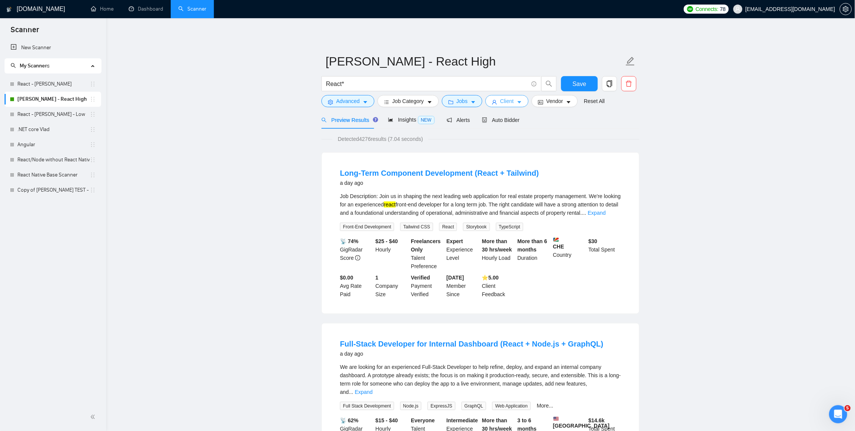
click at [505, 100] on span "Client" at bounding box center [507, 101] width 14 height 8
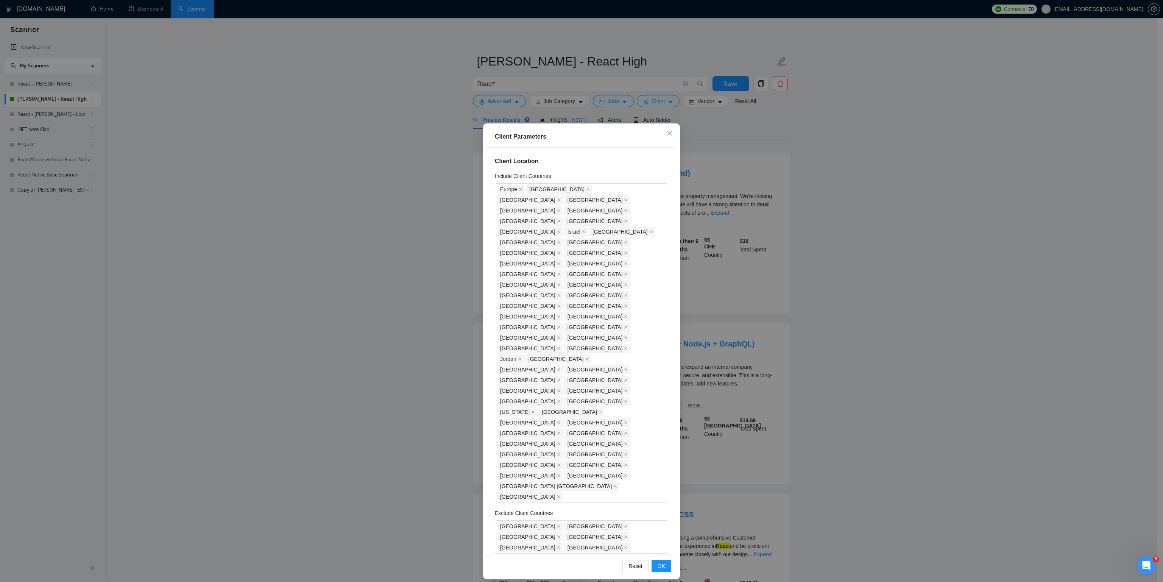
click at [769, 274] on div "Client Parameters Client Location Include Client Countries [GEOGRAPHIC_DATA] [G…" at bounding box center [581, 291] width 1163 height 582
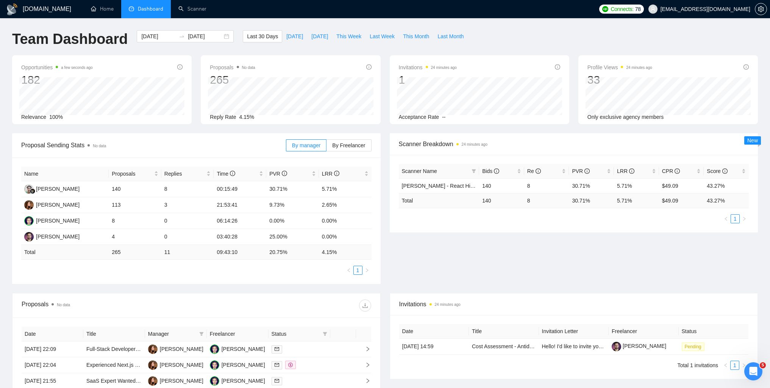
click at [33, 6] on h1 "[DOMAIN_NAME]" at bounding box center [47, 9] width 48 height 18
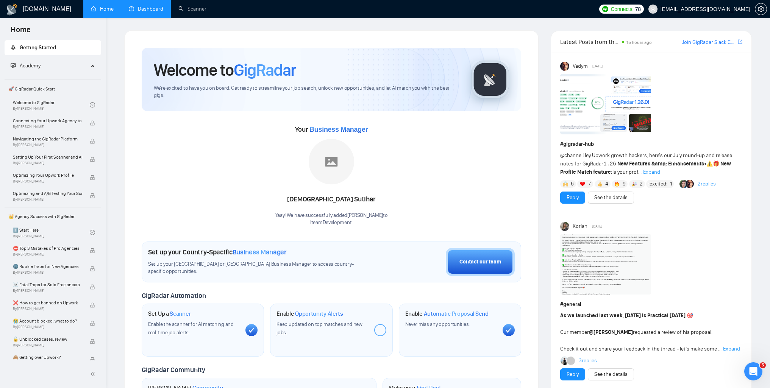
click at [163, 6] on link "Dashboard" at bounding box center [146, 9] width 34 height 6
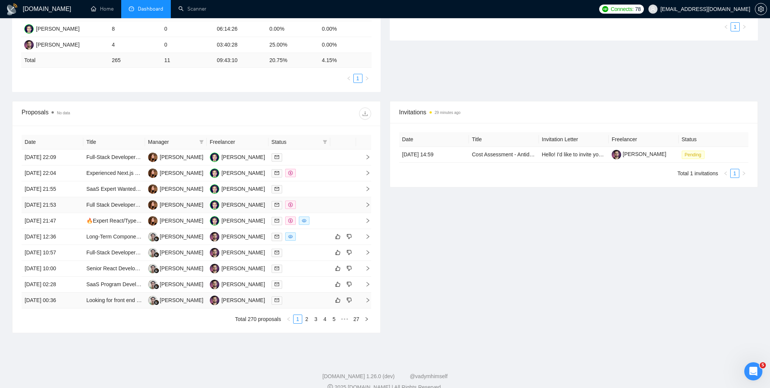
scroll to position [204, 0]
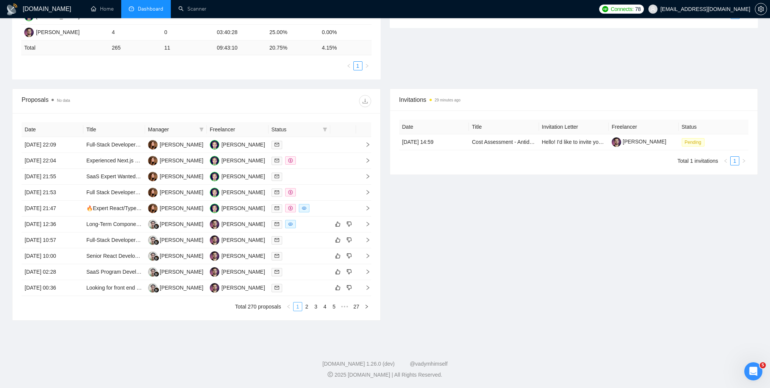
click at [296, 308] on link "1" at bounding box center [297, 306] width 8 height 8
click at [279, 143] on icon "mail" at bounding box center [276, 144] width 5 height 3
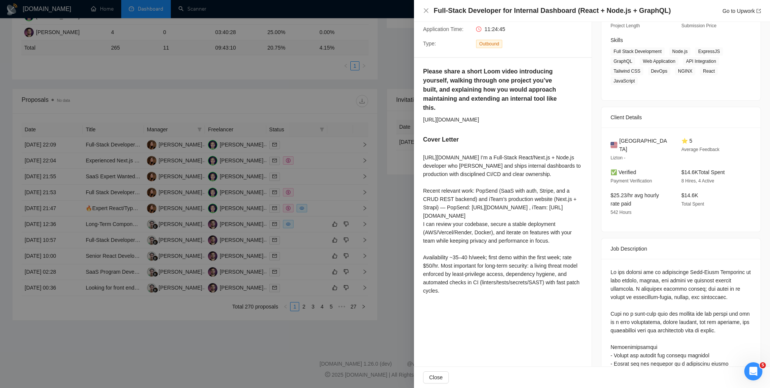
scroll to position [114, 0]
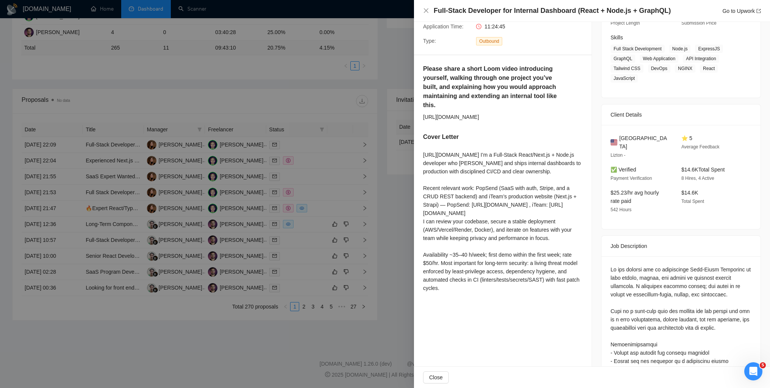
click at [343, 190] on div at bounding box center [385, 194] width 770 height 388
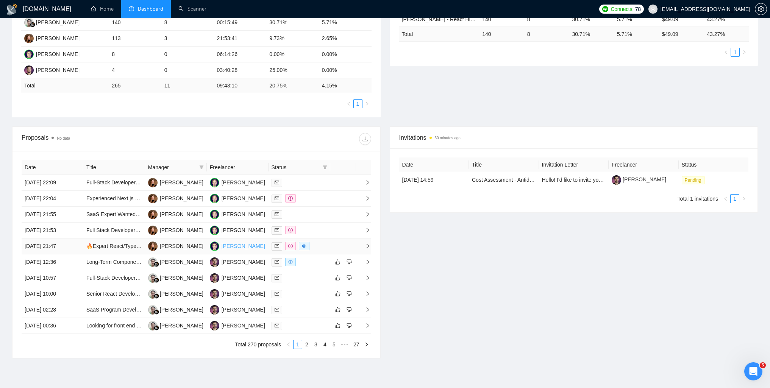
scroll to position [204, 0]
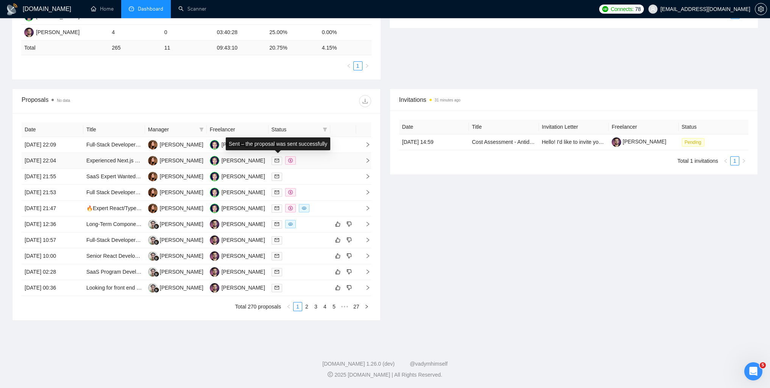
click at [277, 159] on icon "mail" at bounding box center [276, 160] width 5 height 5
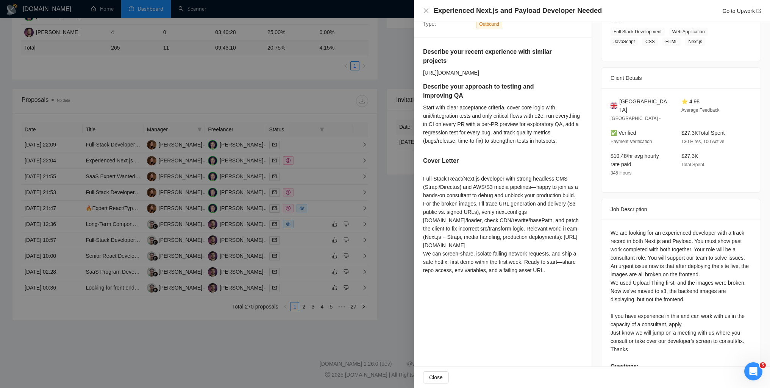
scroll to position [114, 0]
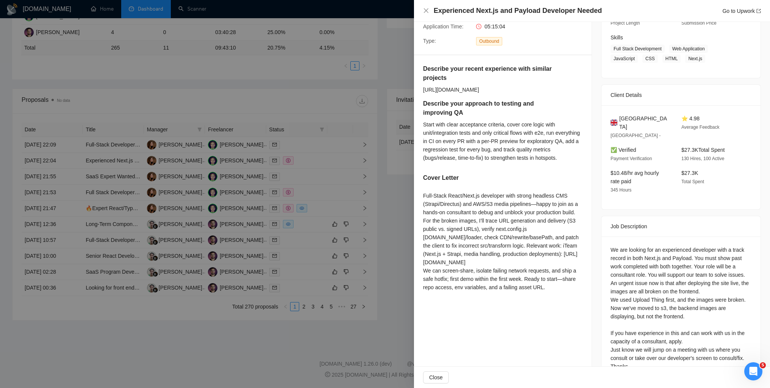
drag, startPoint x: 424, startPoint y: 203, endPoint x: 558, endPoint y: 301, distance: 166.8
click at [558, 295] on div "Full-Stack React/Next.js developer with strong headless CMS (Strapi/Directus) a…" at bounding box center [502, 243] width 159 height 103
click at [557, 295] on div "Full-Stack React/Next.js developer with strong headless CMS (Strapi/Directus) a…" at bounding box center [502, 243] width 159 height 103
click at [366, 223] on div at bounding box center [385, 194] width 770 height 388
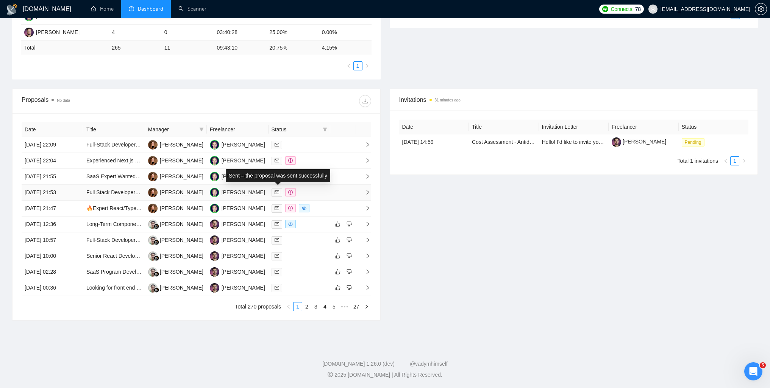
click at [275, 191] on icon "mail" at bounding box center [276, 192] width 5 height 5
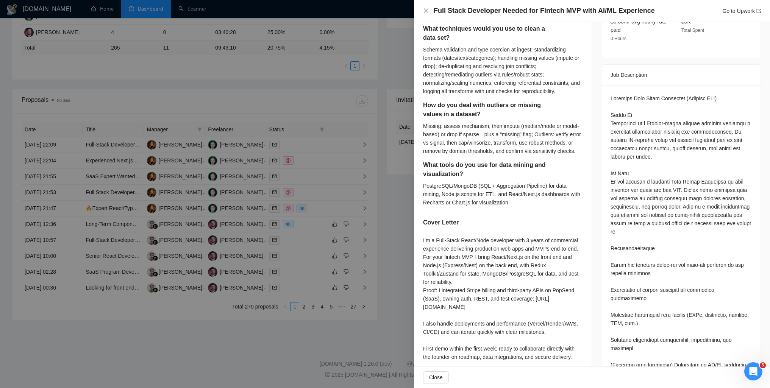
scroll to position [416, 0]
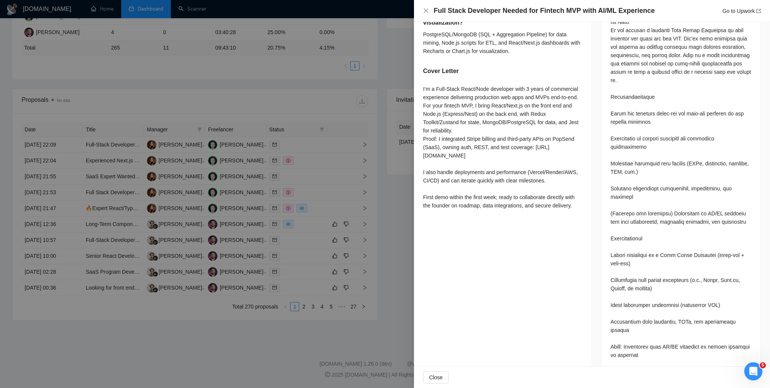
drag, startPoint x: 525, startPoint y: 155, endPoint x: 562, endPoint y: 241, distance: 93.5
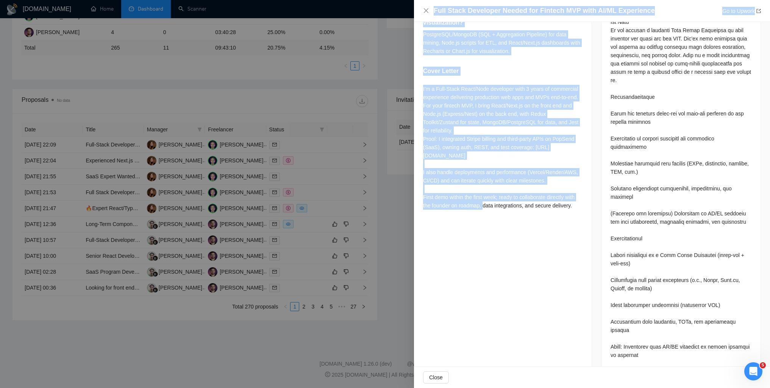
drag, startPoint x: 364, startPoint y: 240, endPoint x: 446, endPoint y: 246, distance: 81.7
click at [446, 246] on div "Full Stack Developer Needed for Fintech MVP with AI/ML Experience Go to Upwork …" at bounding box center [385, 194] width 770 height 388
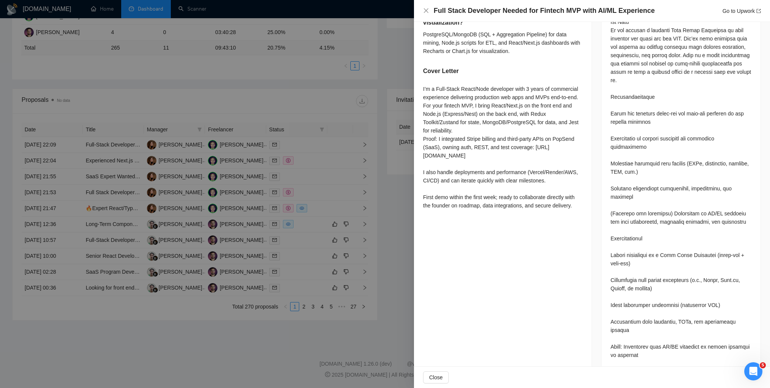
click at [462, 253] on div "Proposal Details Date: 19 Aug, 2025 21:53 Status: Sent Boosted Manager: Marina …" at bounding box center [503, 111] width 178 height 1011
click at [301, 222] on div at bounding box center [385, 194] width 770 height 388
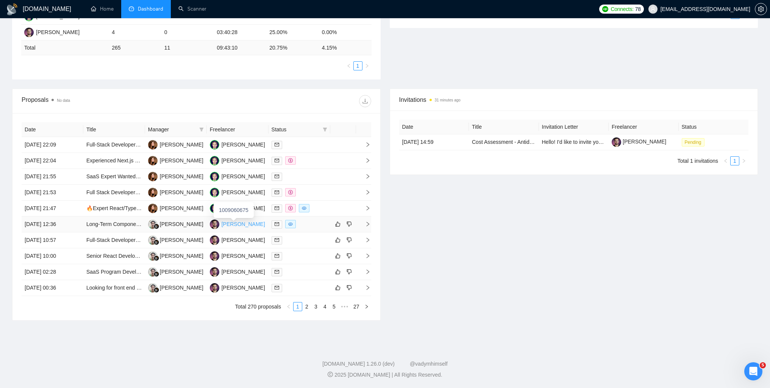
click at [232, 226] on div "Ihor Serhiienko" at bounding box center [243, 224] width 44 height 8
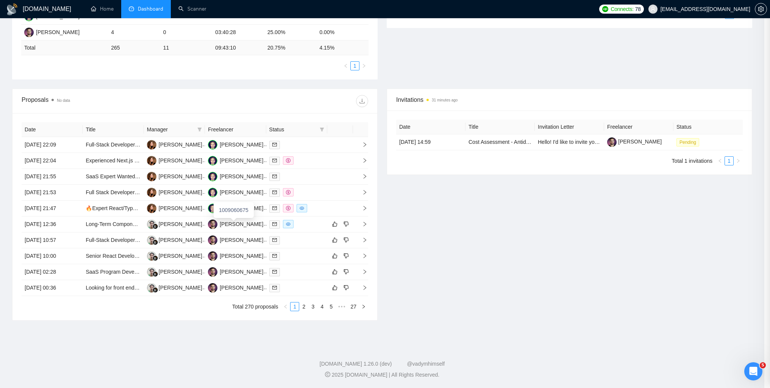
scroll to position [407, 0]
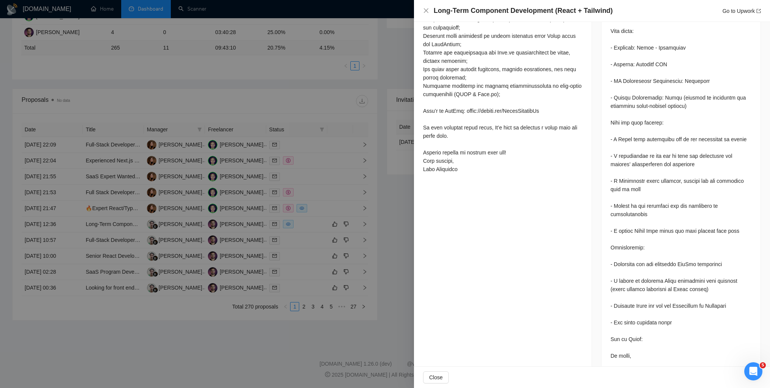
drag, startPoint x: 326, startPoint y: 228, endPoint x: 279, endPoint y: 228, distance: 46.2
click at [325, 228] on div at bounding box center [385, 194] width 770 height 388
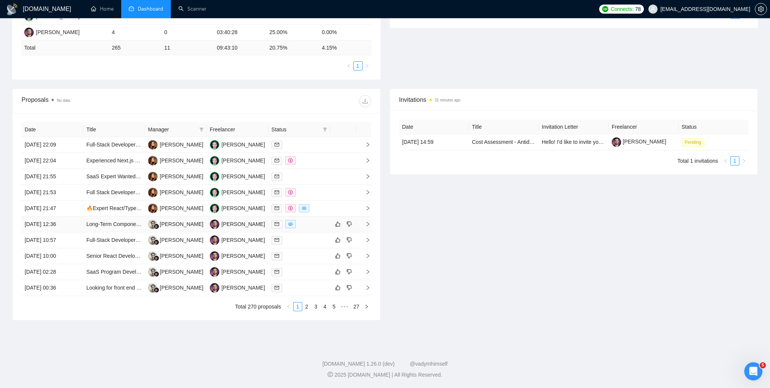
click at [289, 224] on icon "eye" at bounding box center [290, 224] width 5 height 5
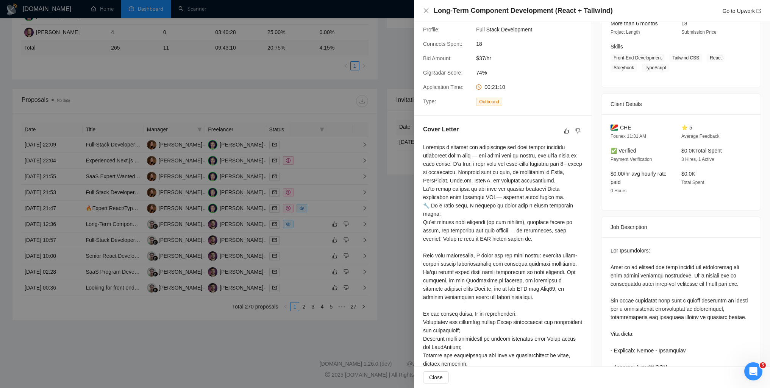
scroll to position [142, 0]
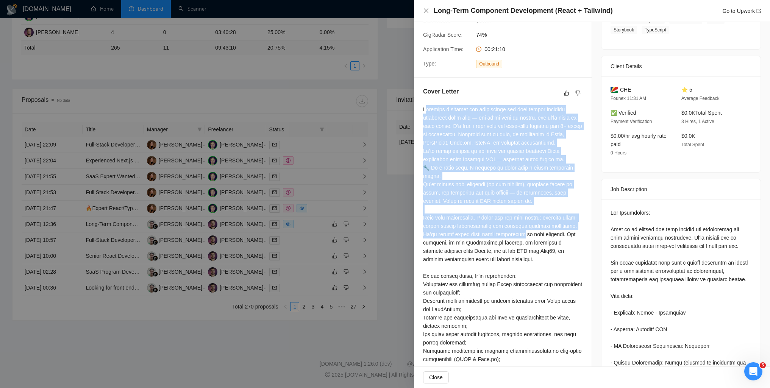
drag, startPoint x: 426, startPoint y: 101, endPoint x: 521, endPoint y: 219, distance: 151.0
click at [521, 219] on div at bounding box center [502, 271] width 159 height 333
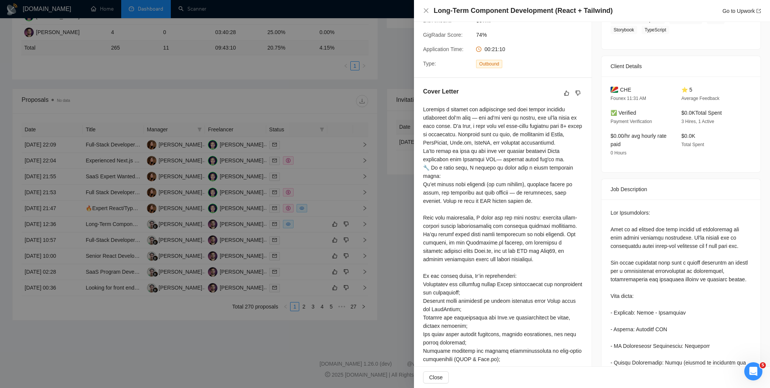
click at [410, 197] on div at bounding box center [385, 194] width 770 height 388
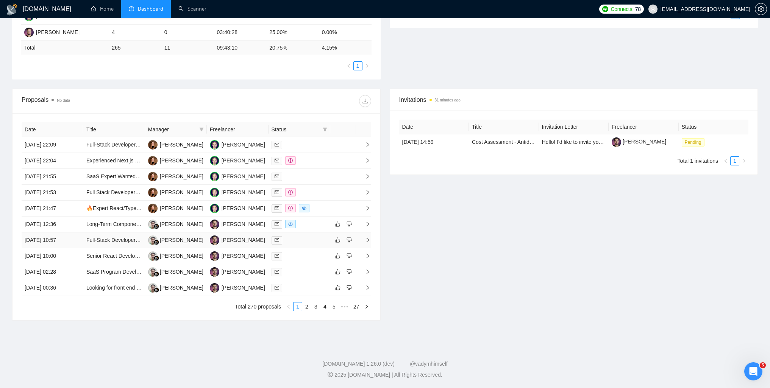
click at [281, 241] on span at bounding box center [276, 240] width 11 height 8
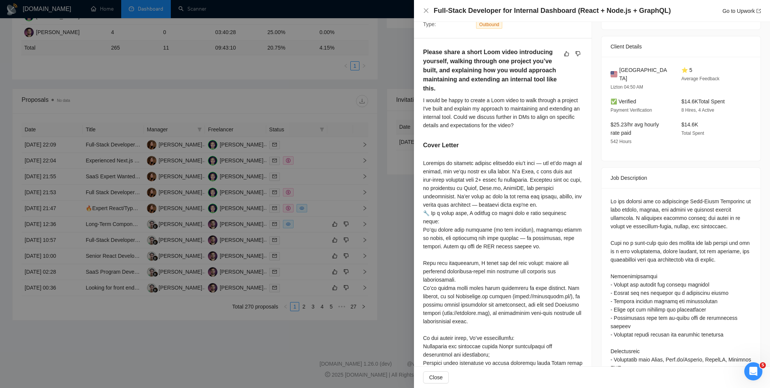
scroll to position [218, 0]
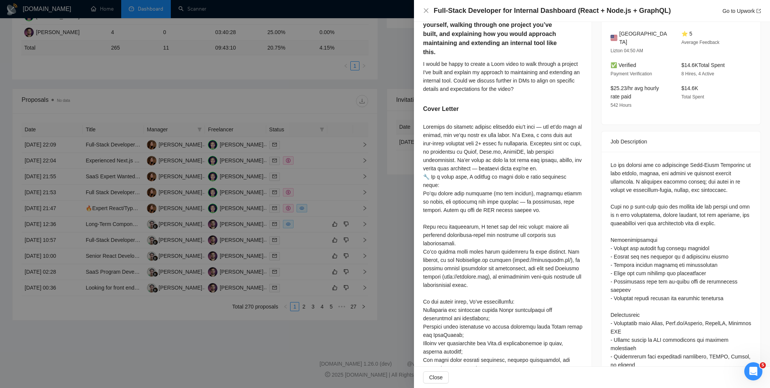
click at [316, 227] on div at bounding box center [385, 194] width 770 height 388
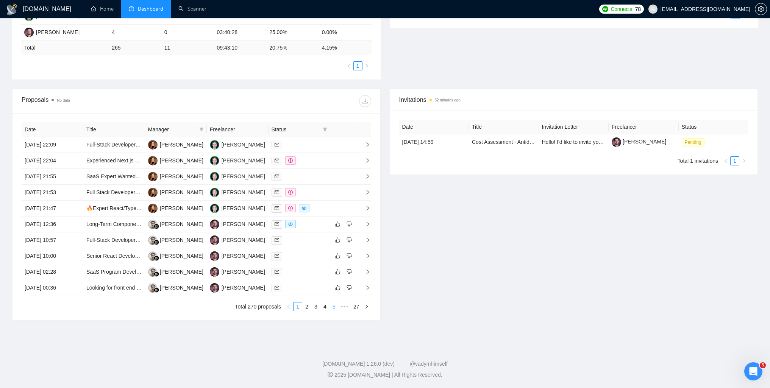
click at [334, 310] on link "5" at bounding box center [334, 306] width 8 height 8
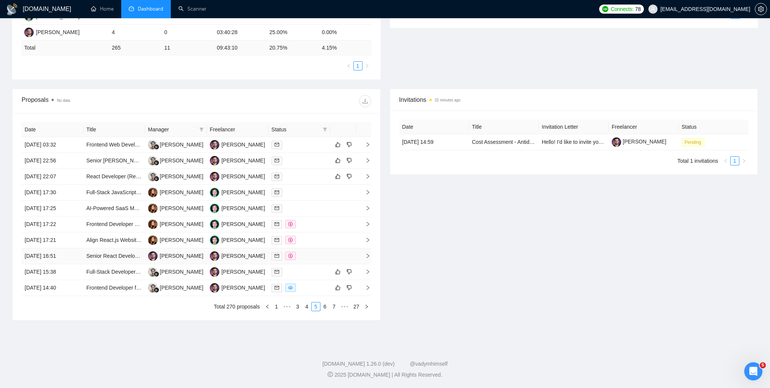
click at [277, 255] on icon "mail" at bounding box center [276, 256] width 5 height 5
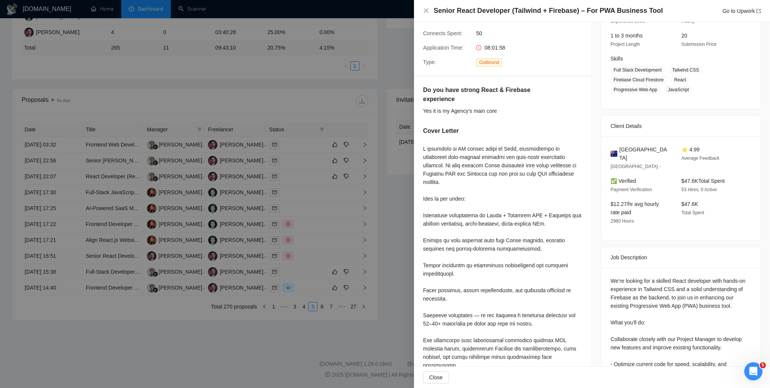
scroll to position [104, 0]
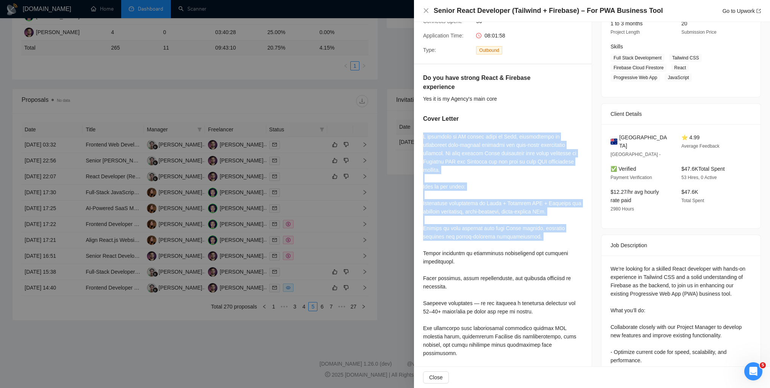
drag, startPoint x: 450, startPoint y: 140, endPoint x: 514, endPoint y: 242, distance: 120.7
click at [514, 238] on div "Do you have strong React & Firebase experience Yes it is my Agency's main core …" at bounding box center [503, 229] width 178 height 330
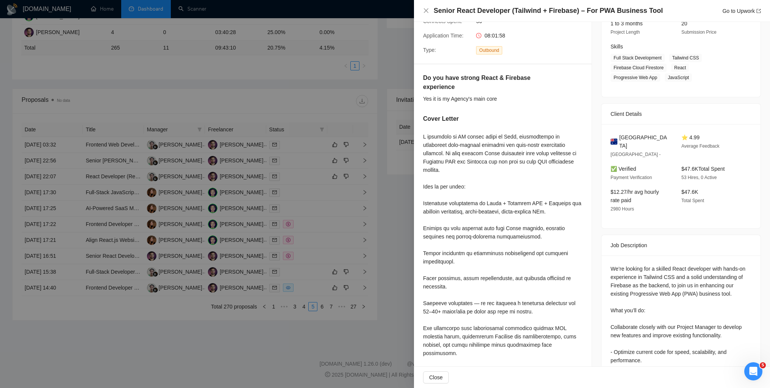
click at [527, 265] on div at bounding box center [502, 258] width 159 height 250
click at [508, 213] on div at bounding box center [502, 258] width 159 height 250
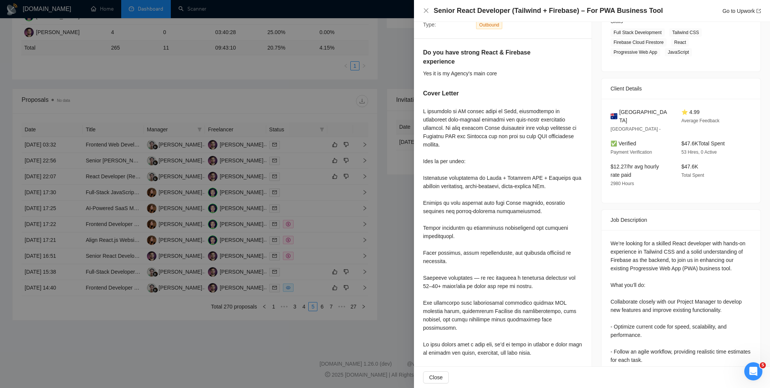
scroll to position [142, 0]
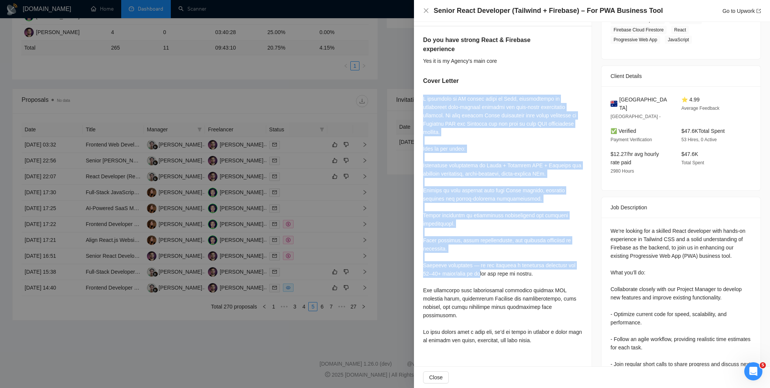
drag, startPoint x: 421, startPoint y: 98, endPoint x: 482, endPoint y: 262, distance: 175.5
click at [482, 262] on div "Do you have strong React & Firebase experience Yes it is my Agency's main core …" at bounding box center [503, 192] width 178 height 330
click at [482, 262] on div at bounding box center [502, 220] width 159 height 250
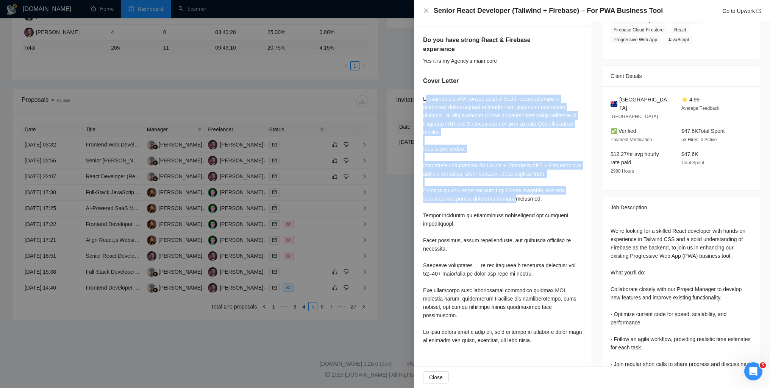
drag, startPoint x: 424, startPoint y: 100, endPoint x: 479, endPoint y: 242, distance: 152.2
click at [480, 238] on div at bounding box center [502, 220] width 159 height 250
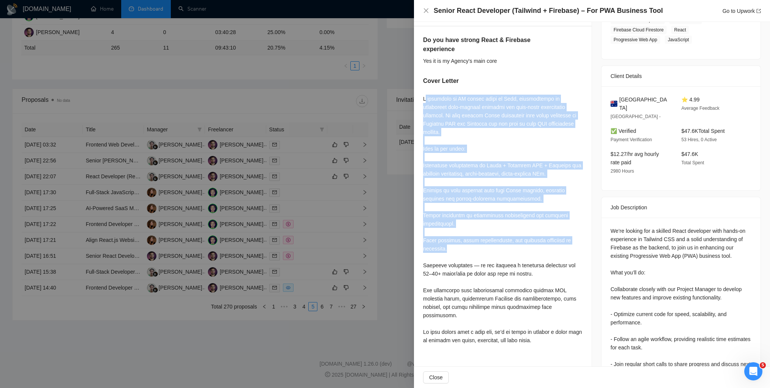
click at [479, 242] on div at bounding box center [502, 220] width 159 height 250
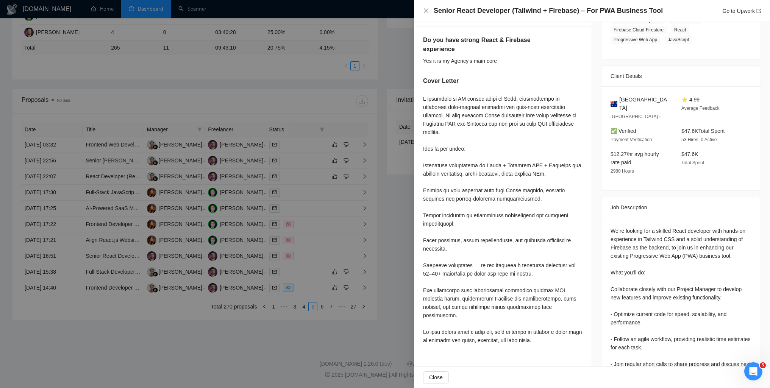
click at [333, 265] on div at bounding box center [385, 194] width 770 height 388
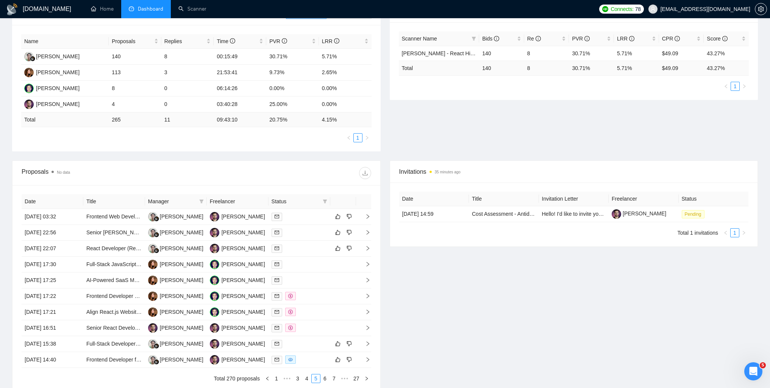
scroll to position [53, 0]
